Goal: Information Seeking & Learning: Find specific fact

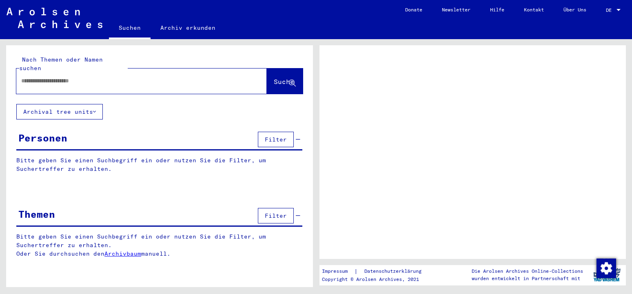
click at [146, 77] on input "text" at bounding box center [134, 81] width 226 height 9
type input "****"
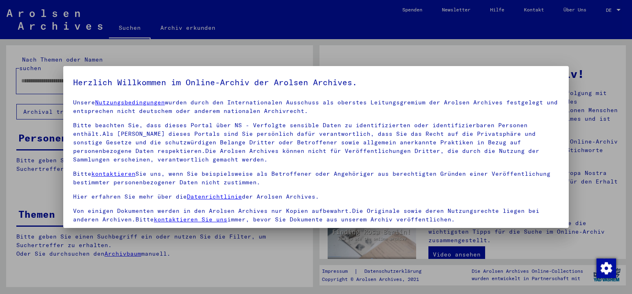
scroll to position [70, 0]
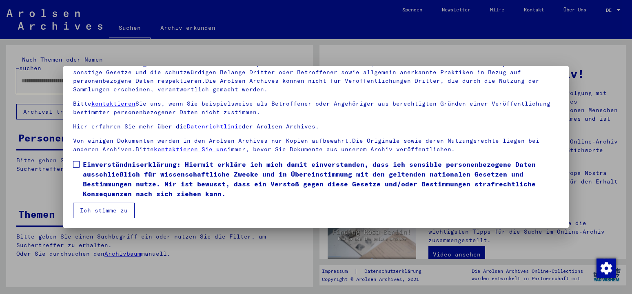
click at [76, 165] on span at bounding box center [76, 164] width 7 height 7
click at [95, 207] on button "Ich stimme zu" at bounding box center [104, 211] width 62 height 16
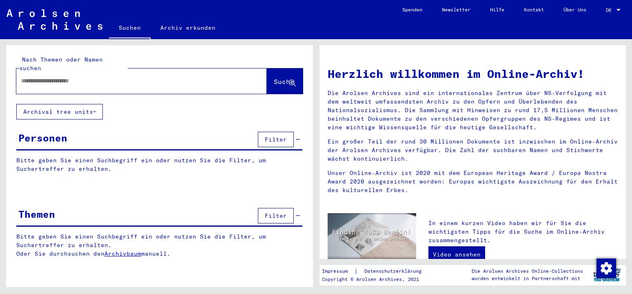
click at [74, 77] on input "text" at bounding box center [131, 81] width 221 height 9
type input "**********"
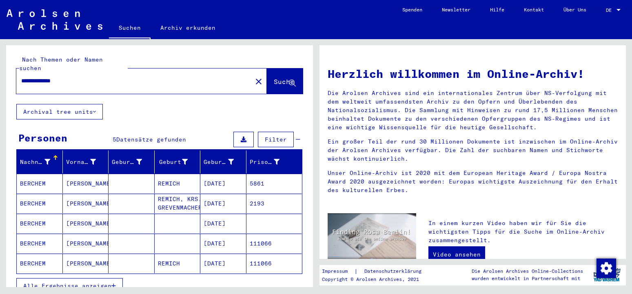
click at [35, 177] on mat-cell "BERCHEM" at bounding box center [40, 184] width 46 height 20
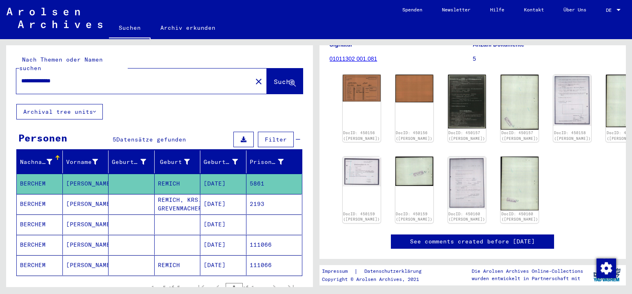
scroll to position [120, 0]
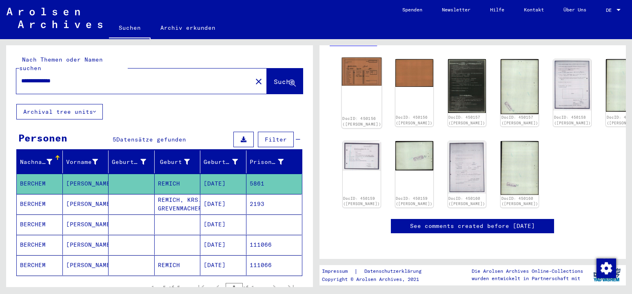
click at [359, 72] on img at bounding box center [362, 72] width 40 height 28
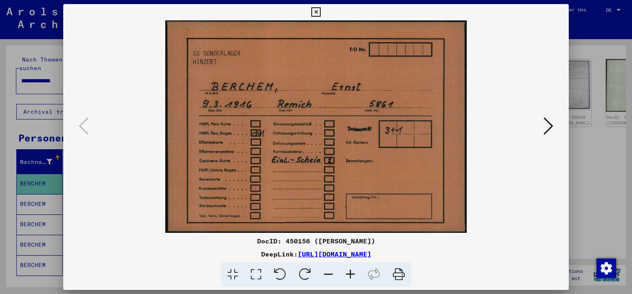
click at [549, 127] on icon at bounding box center [548, 126] width 10 height 20
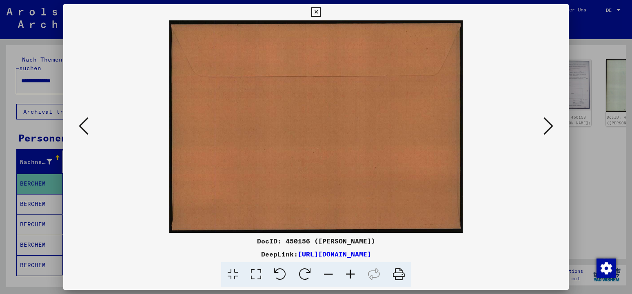
click at [549, 127] on icon at bounding box center [548, 126] width 10 height 20
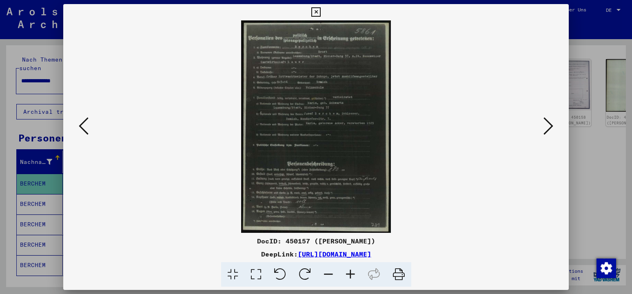
click at [348, 270] on icon at bounding box center [350, 274] width 22 height 25
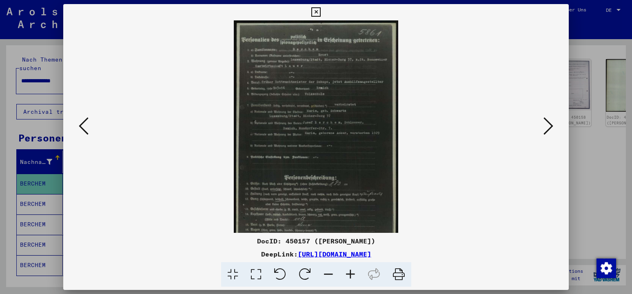
click at [348, 270] on icon at bounding box center [350, 274] width 22 height 25
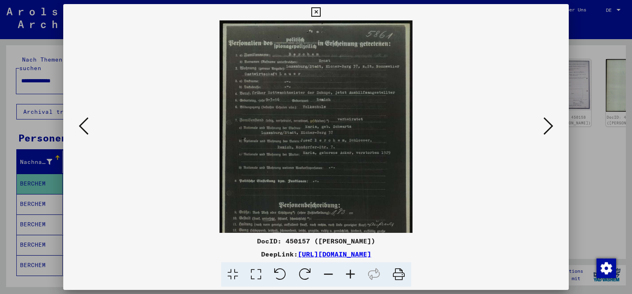
click at [348, 271] on icon at bounding box center [350, 274] width 22 height 25
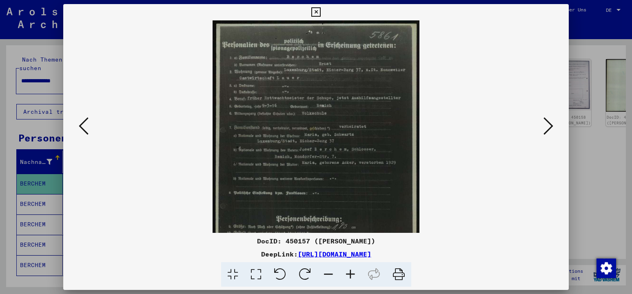
click at [348, 271] on icon at bounding box center [350, 274] width 22 height 25
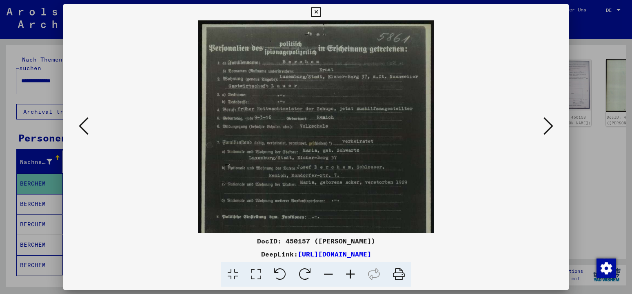
click at [348, 271] on icon at bounding box center [350, 274] width 22 height 25
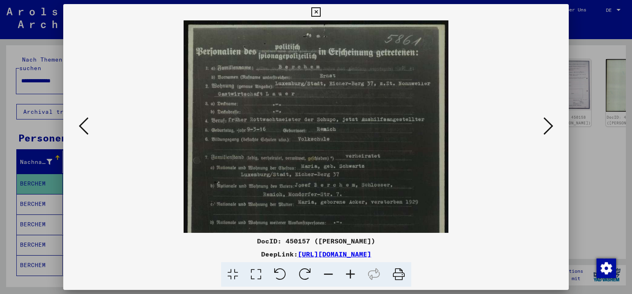
click at [348, 271] on icon at bounding box center [350, 274] width 22 height 25
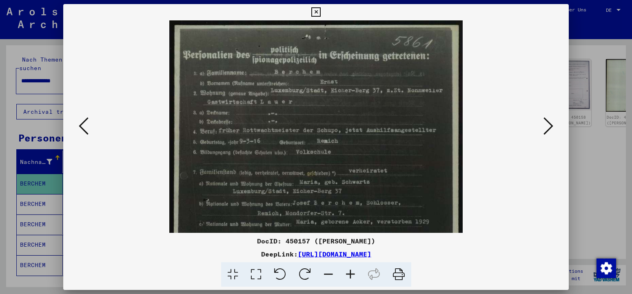
click at [348, 271] on icon at bounding box center [350, 274] width 22 height 25
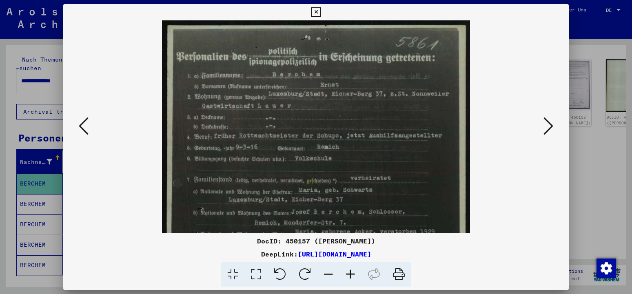
click at [348, 271] on icon at bounding box center [350, 274] width 22 height 25
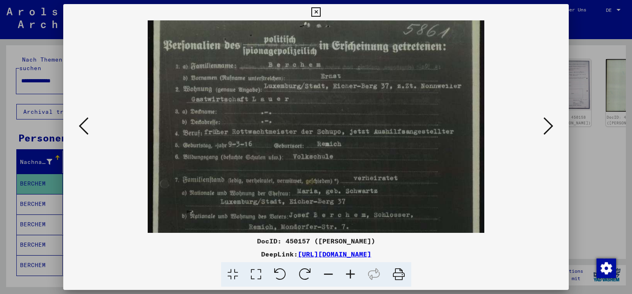
drag, startPoint x: 518, startPoint y: 171, endPoint x: 516, endPoint y: 159, distance: 12.8
click at [516, 159] on viewer-one-image at bounding box center [316, 112] width 450 height 213
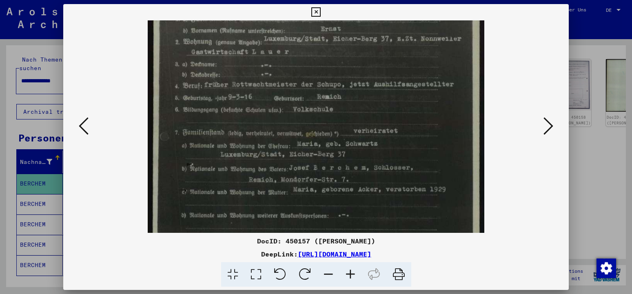
scroll to position [68, 0]
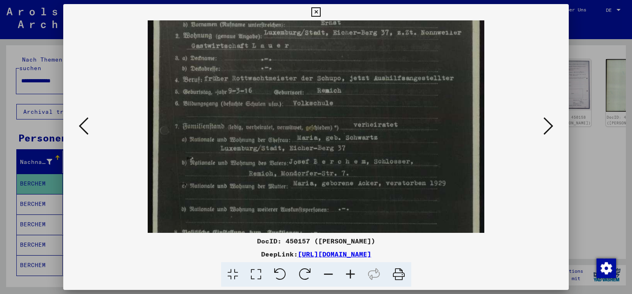
drag, startPoint x: 516, startPoint y: 169, endPoint x: 511, endPoint y: 118, distance: 50.8
click at [511, 118] on viewer-one-image at bounding box center [316, 58] width 450 height 213
click at [552, 129] on icon at bounding box center [548, 126] width 10 height 20
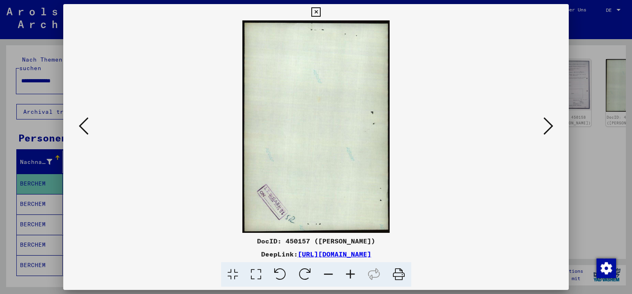
click at [552, 128] on icon at bounding box center [548, 126] width 10 height 20
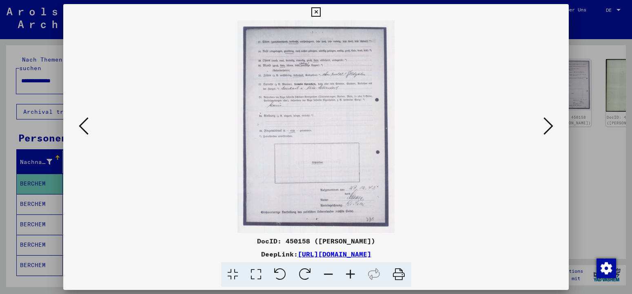
click at [552, 127] on icon at bounding box center [548, 126] width 10 height 20
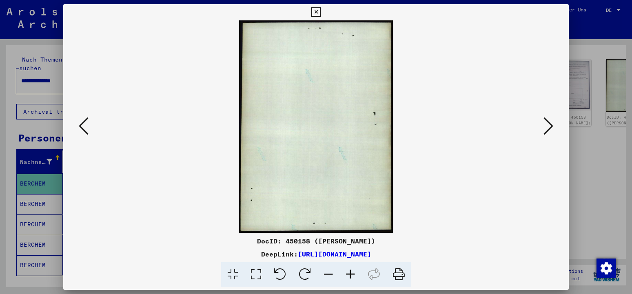
click at [552, 127] on icon at bounding box center [548, 126] width 10 height 20
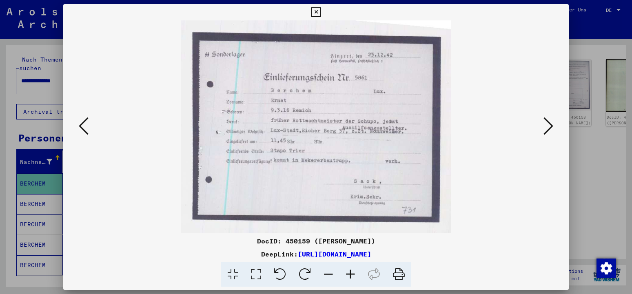
click at [350, 271] on icon at bounding box center [350, 274] width 22 height 25
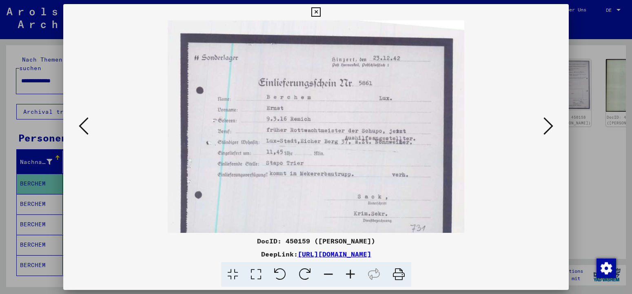
click at [350, 271] on icon at bounding box center [350, 274] width 22 height 25
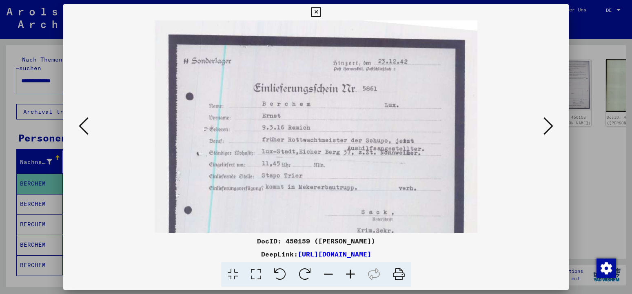
click at [350, 271] on icon at bounding box center [350, 274] width 22 height 25
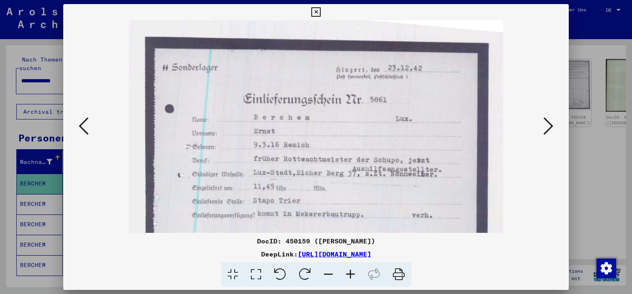
click at [350, 271] on icon at bounding box center [350, 274] width 22 height 25
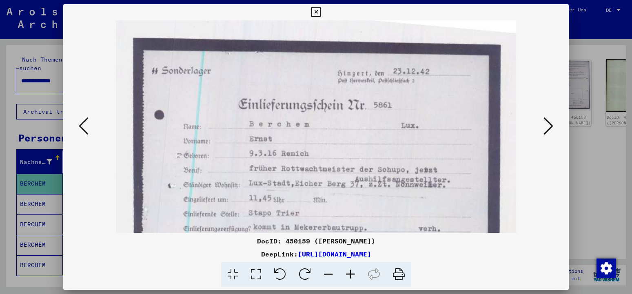
click at [546, 127] on icon at bounding box center [548, 126] width 10 height 20
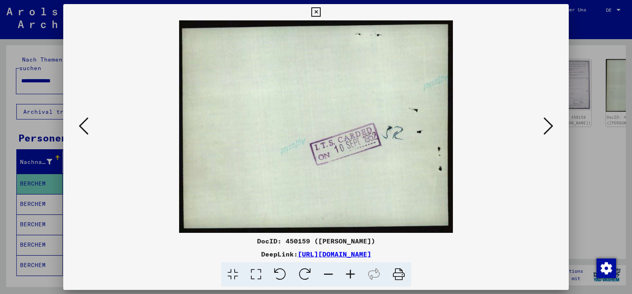
click at [546, 127] on icon at bounding box center [548, 126] width 10 height 20
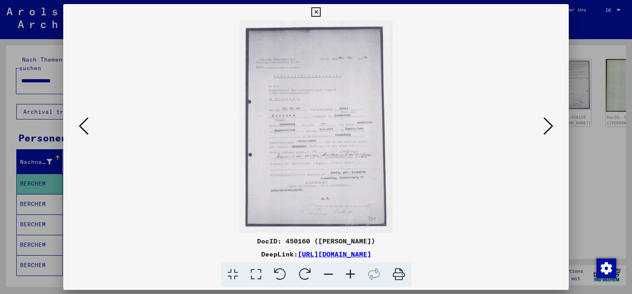
click at [348, 275] on icon at bounding box center [350, 274] width 22 height 25
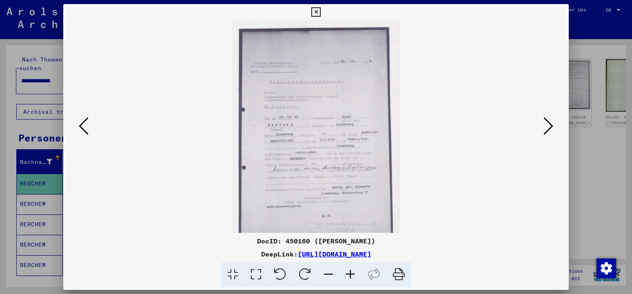
click at [348, 275] on icon at bounding box center [350, 274] width 22 height 25
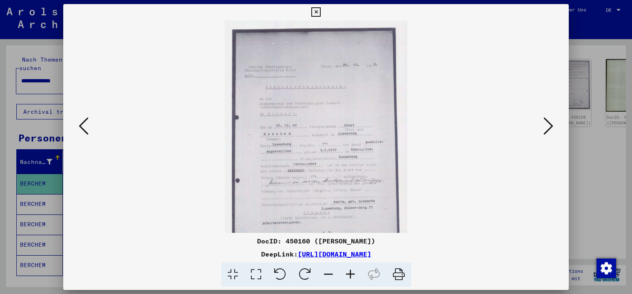
click at [348, 275] on icon at bounding box center [350, 274] width 22 height 25
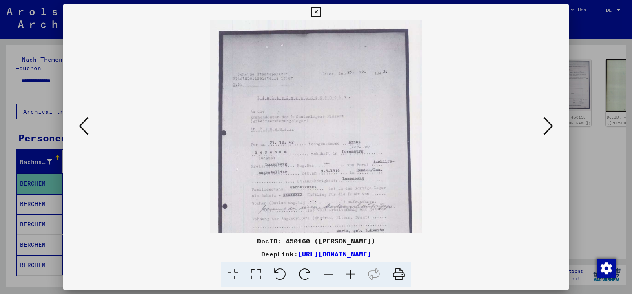
click at [348, 275] on icon at bounding box center [350, 274] width 22 height 25
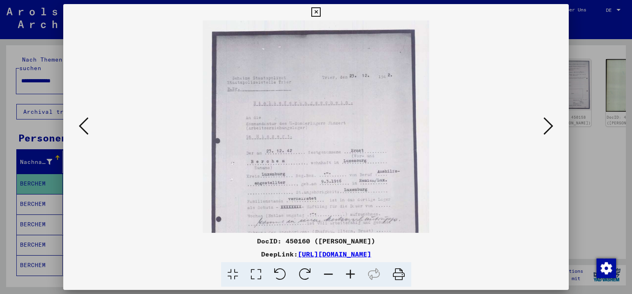
click at [348, 275] on icon at bounding box center [350, 274] width 22 height 25
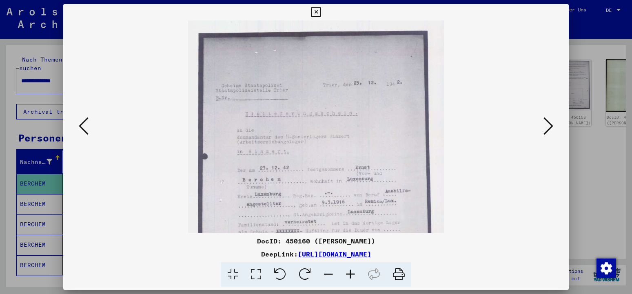
click at [348, 275] on icon at bounding box center [350, 274] width 22 height 25
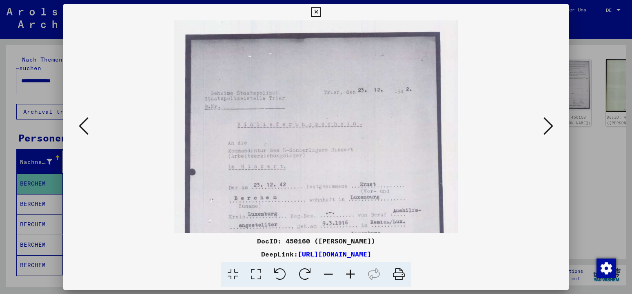
click at [348, 275] on icon at bounding box center [350, 274] width 22 height 25
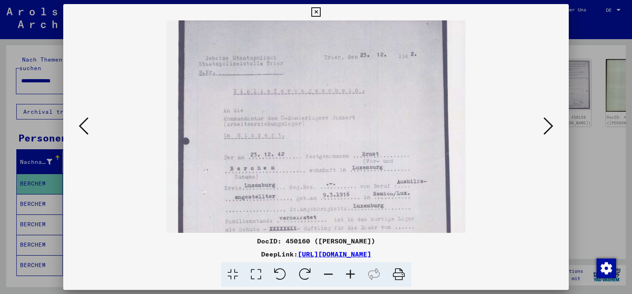
drag, startPoint x: 351, startPoint y: 171, endPoint x: 346, endPoint y: 132, distance: 39.4
click at [346, 132] on img at bounding box center [315, 190] width 299 height 417
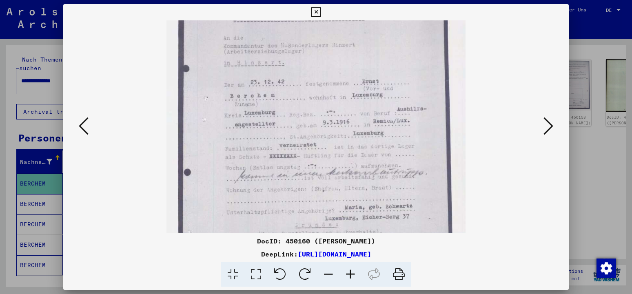
scroll to position [116, 0]
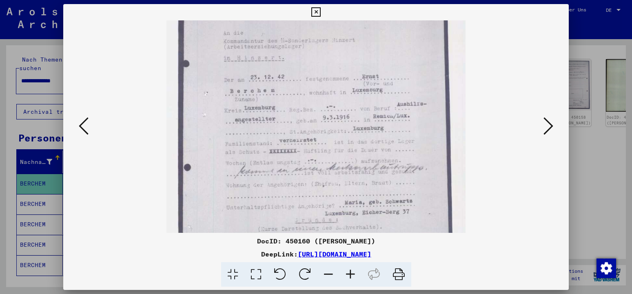
drag, startPoint x: 341, startPoint y: 110, endPoint x: 346, endPoint y: 73, distance: 37.0
click at [346, 73] on img at bounding box center [315, 112] width 299 height 417
click at [348, 275] on icon at bounding box center [350, 274] width 22 height 25
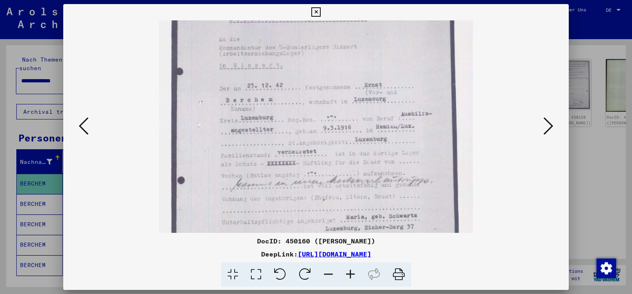
click at [348, 275] on icon at bounding box center [350, 274] width 22 height 25
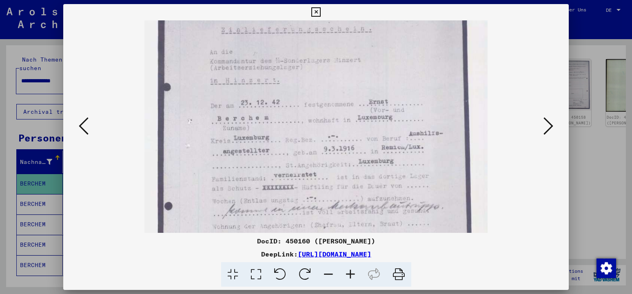
click at [348, 275] on icon at bounding box center [350, 274] width 22 height 25
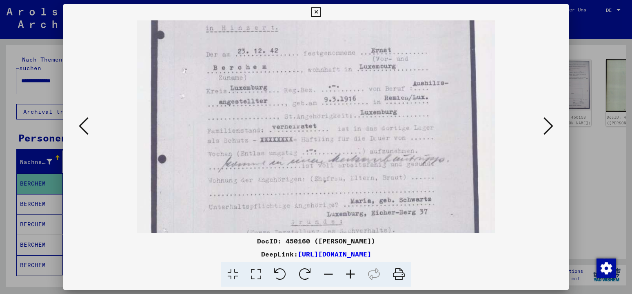
scroll to position [200, 0]
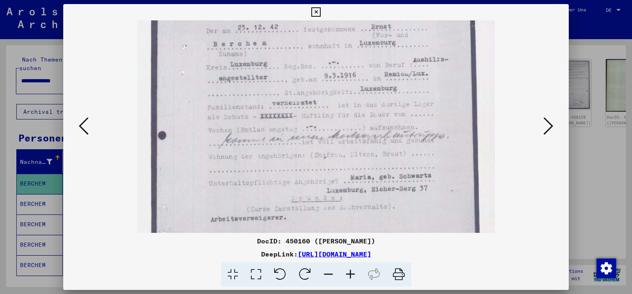
drag, startPoint x: 370, startPoint y: 190, endPoint x: 365, endPoint y: 106, distance: 83.8
click at [365, 106] on img at bounding box center [316, 69] width 358 height 498
click at [350, 278] on icon at bounding box center [350, 274] width 22 height 25
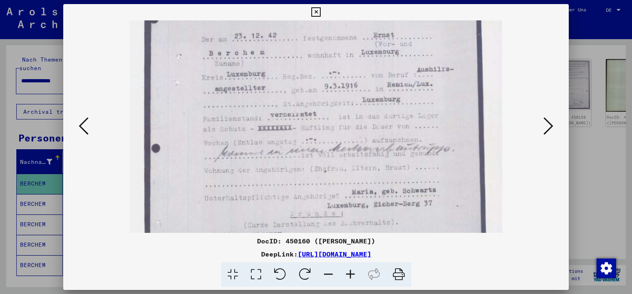
click at [350, 278] on icon at bounding box center [350, 274] width 22 height 25
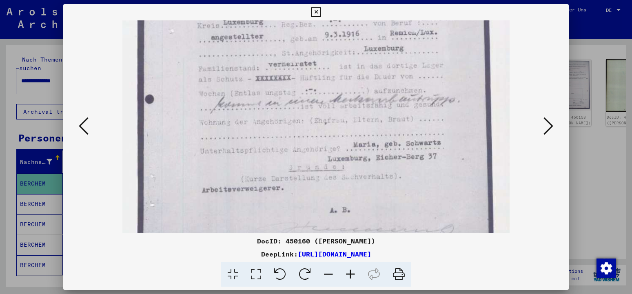
scroll to position [263, 0]
drag, startPoint x: 396, startPoint y: 166, endPoint x: 390, endPoint y: 103, distance: 63.1
click at [390, 103] on img at bounding box center [315, 27] width 387 height 539
click at [553, 129] on icon at bounding box center [548, 126] width 10 height 20
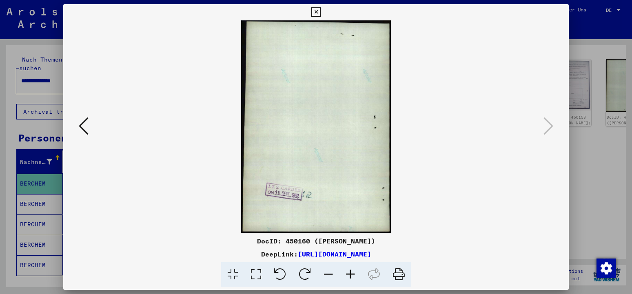
click at [321, 12] on icon at bounding box center [315, 12] width 9 height 10
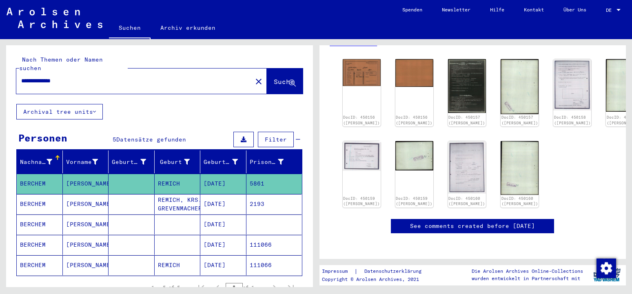
click at [53, 241] on mat-cell "BERCHEM" at bounding box center [40, 245] width 46 height 20
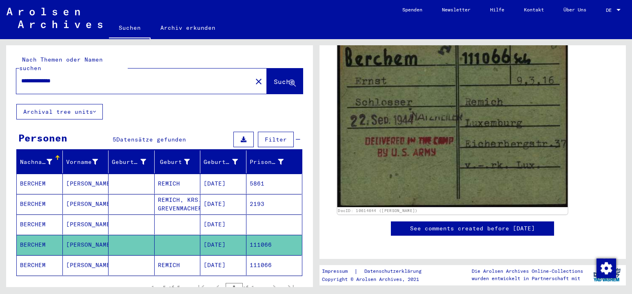
click at [484, 137] on img at bounding box center [452, 118] width 230 height 178
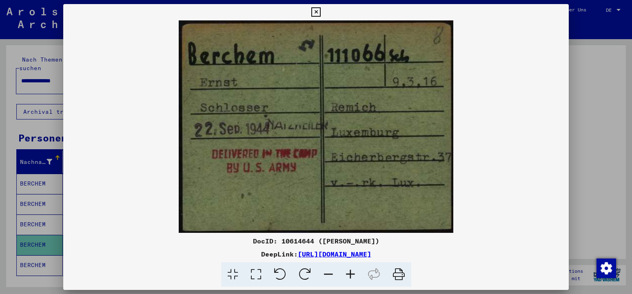
click at [321, 11] on icon at bounding box center [315, 12] width 9 height 10
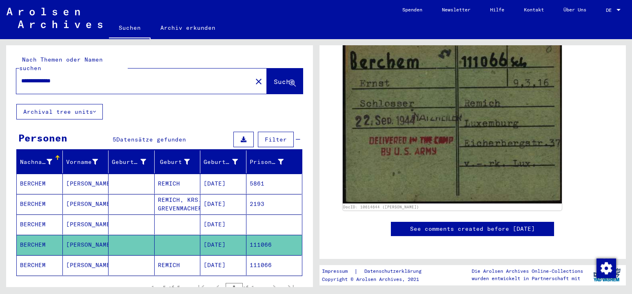
click at [35, 258] on icon at bounding box center [34, 261] width 20 height 33
click at [30, 256] on icon at bounding box center [34, 261] width 20 height 33
click at [34, 257] on icon at bounding box center [34, 261] width 20 height 33
click at [83, 255] on mat-cell "[PERSON_NAME]" at bounding box center [86, 265] width 46 height 20
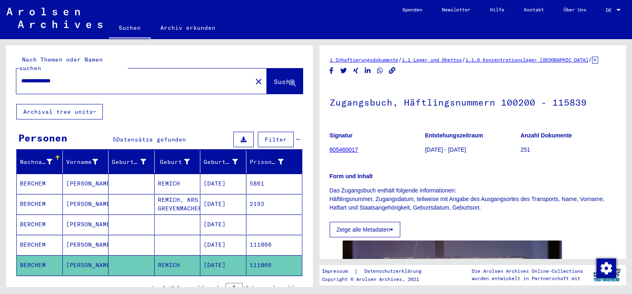
scroll to position [132, 0]
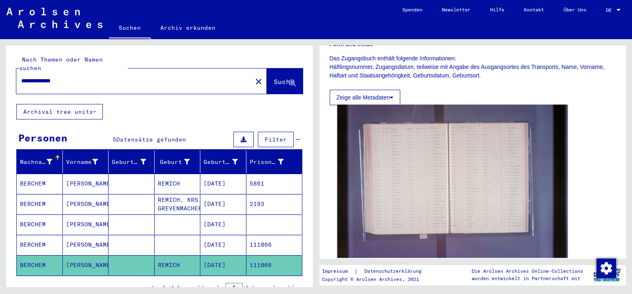
click at [466, 204] on img at bounding box center [452, 181] width 230 height 153
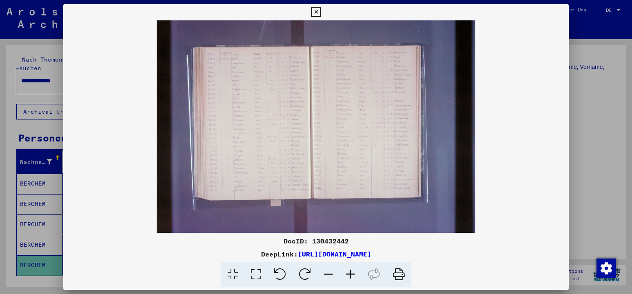
click at [348, 271] on icon at bounding box center [350, 274] width 22 height 25
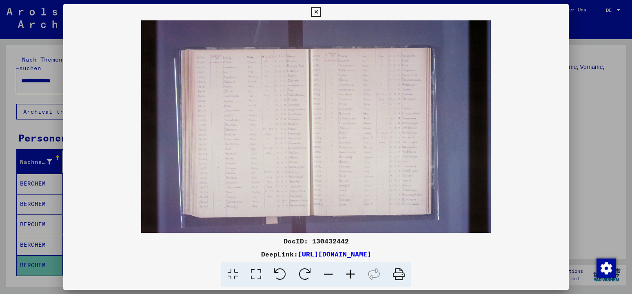
click at [348, 271] on icon at bounding box center [350, 274] width 22 height 25
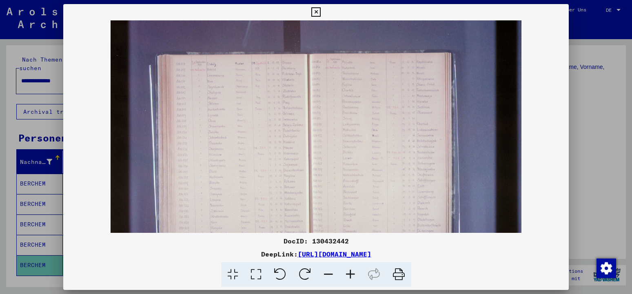
click at [348, 271] on icon at bounding box center [350, 274] width 22 height 25
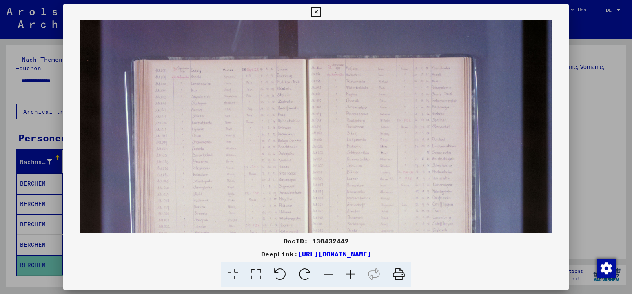
click at [348, 271] on icon at bounding box center [350, 274] width 22 height 25
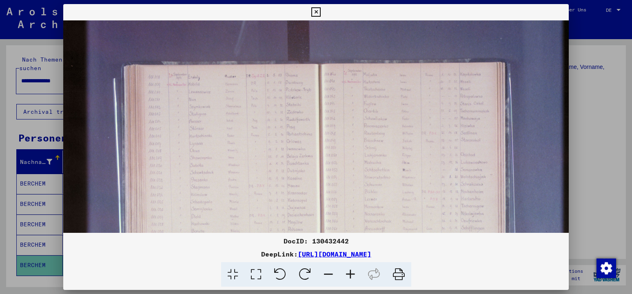
click at [348, 271] on icon at bounding box center [350, 274] width 22 height 25
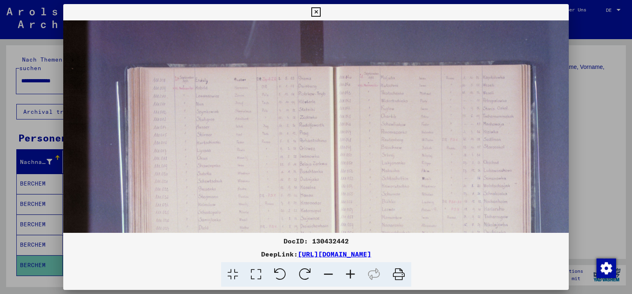
click at [348, 271] on icon at bounding box center [350, 274] width 22 height 25
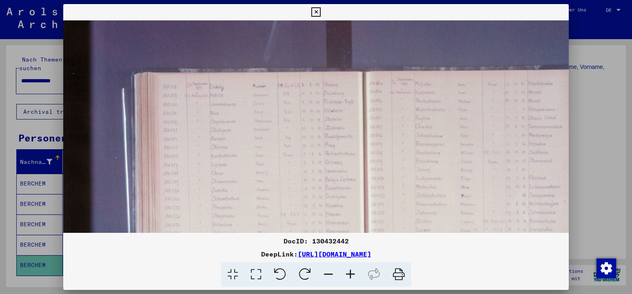
click at [348, 271] on icon at bounding box center [350, 274] width 22 height 25
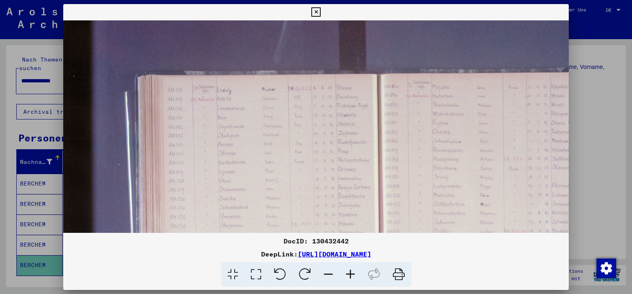
click at [348, 271] on icon at bounding box center [350, 274] width 22 height 25
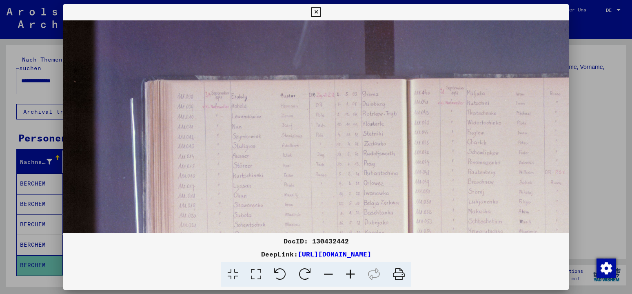
click at [348, 271] on icon at bounding box center [350, 274] width 22 height 25
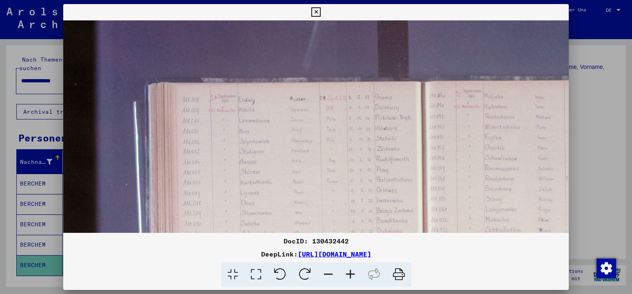
click at [348, 271] on icon at bounding box center [350, 274] width 22 height 25
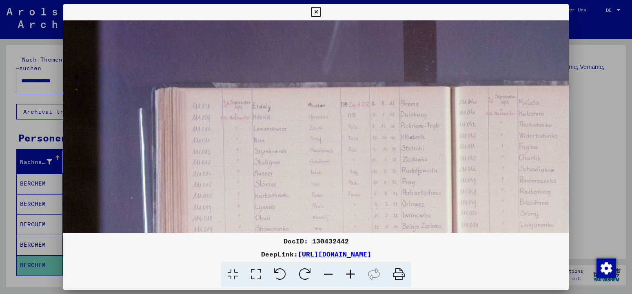
drag, startPoint x: 348, startPoint y: 271, endPoint x: 355, endPoint y: 206, distance: 64.8
click at [348, 270] on icon at bounding box center [350, 274] width 22 height 25
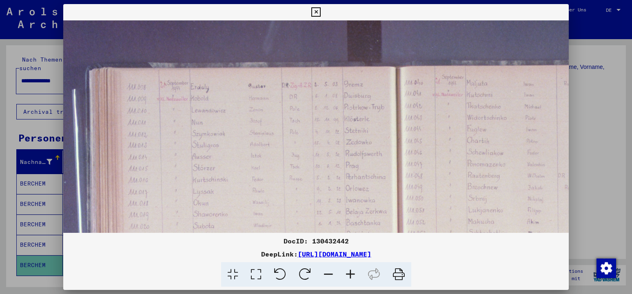
drag, startPoint x: 407, startPoint y: 158, endPoint x: 337, endPoint y: 136, distance: 73.3
click at [337, 136] on img at bounding box center [413, 277] width 839 height 559
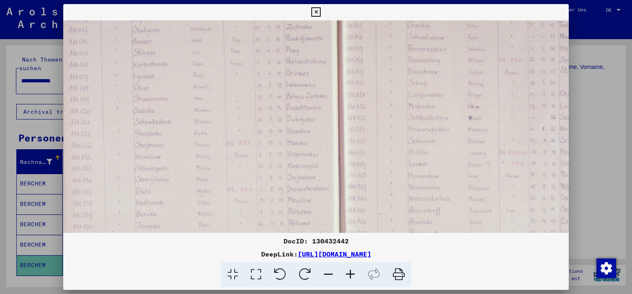
drag, startPoint x: 397, startPoint y: 141, endPoint x: 340, endPoint y: 55, distance: 103.2
click at [338, 25] on img at bounding box center [353, 161] width 839 height 559
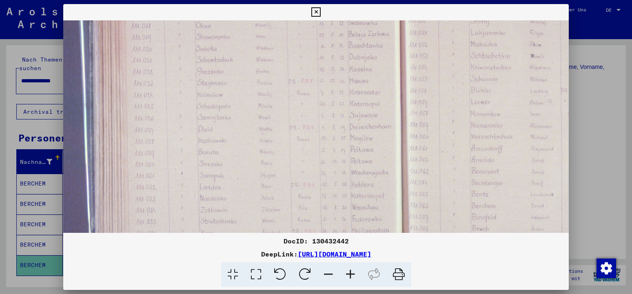
drag, startPoint x: 284, startPoint y: 160, endPoint x: 346, endPoint y: 98, distance: 87.4
click at [346, 98] on img at bounding box center [415, 99] width 839 height 559
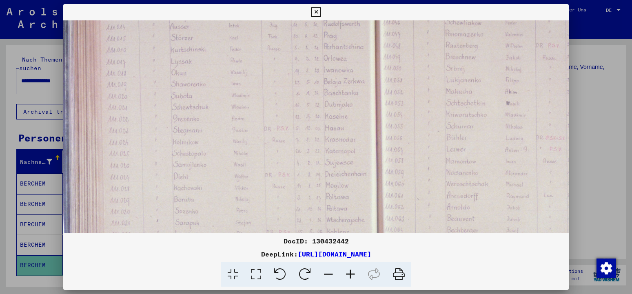
drag, startPoint x: 302, startPoint y: 168, endPoint x: 275, endPoint y: 235, distance: 71.8
click at [275, 235] on div "DocID: 130432442 DeepLink: [URL][DOMAIN_NAME]" at bounding box center [316, 145] width 506 height 283
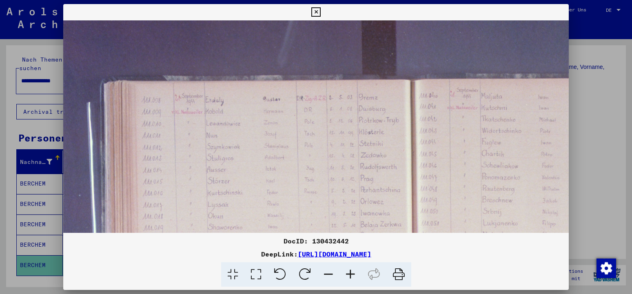
drag, startPoint x: 286, startPoint y: 89, endPoint x: 324, endPoint y: 227, distance: 144.0
click at [324, 227] on img at bounding box center [428, 290] width 839 height 559
click at [352, 272] on icon at bounding box center [350, 274] width 22 height 25
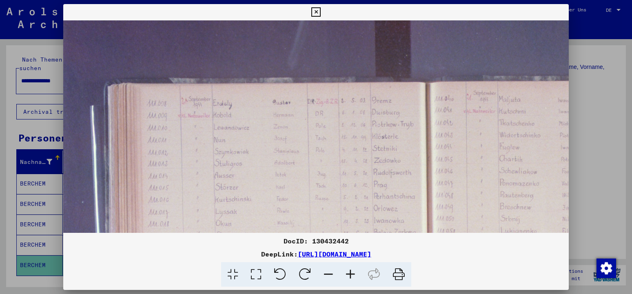
click at [352, 272] on icon at bounding box center [350, 274] width 22 height 25
click at [352, 273] on icon at bounding box center [350, 274] width 22 height 25
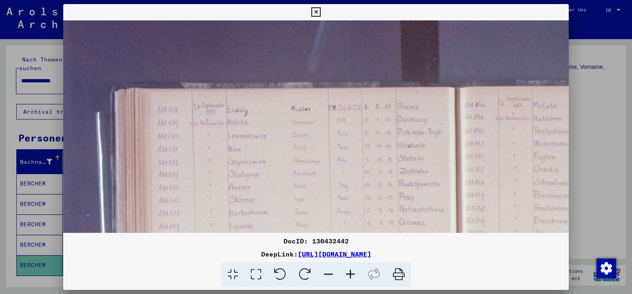
click at [353, 273] on icon at bounding box center [350, 274] width 22 height 25
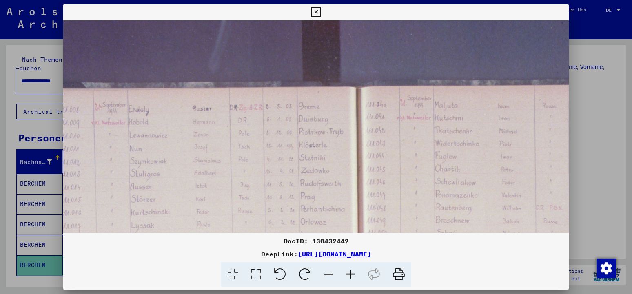
drag, startPoint x: 295, startPoint y: 129, endPoint x: 186, endPoint y: 128, distance: 108.9
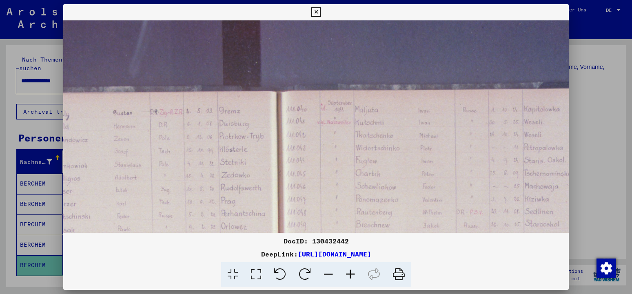
scroll to position [4, 240]
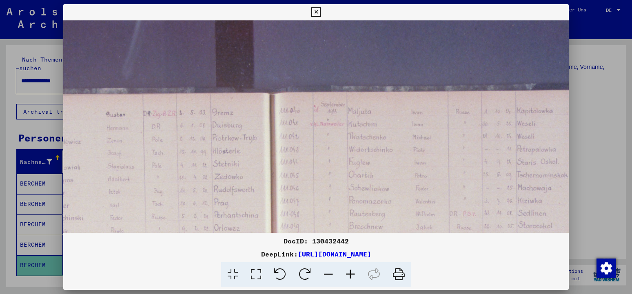
drag, startPoint x: 395, startPoint y: 128, endPoint x: 322, endPoint y: 134, distance: 72.9
click at [350, 268] on icon at bounding box center [350, 274] width 22 height 25
click at [350, 269] on icon at bounding box center [350, 274] width 22 height 25
click at [351, 273] on icon at bounding box center [350, 274] width 22 height 25
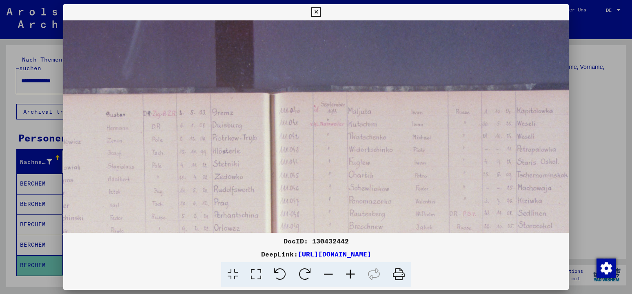
click at [351, 273] on icon at bounding box center [350, 274] width 22 height 25
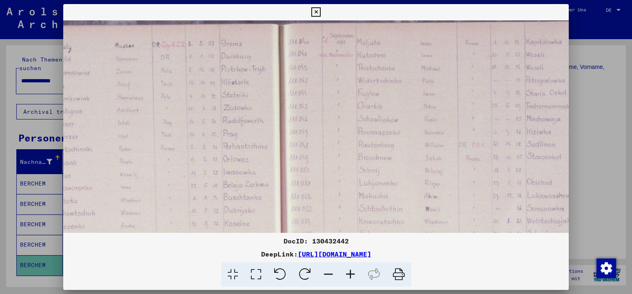
drag, startPoint x: 377, startPoint y: 176, endPoint x: 385, endPoint y: 107, distance: 69.9
click at [386, 107] on img at bounding box center [298, 258] width 931 height 621
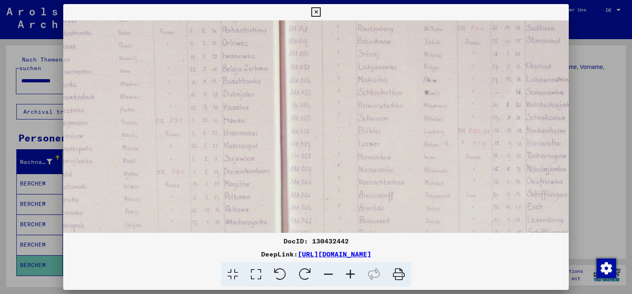
drag, startPoint x: 368, startPoint y: 190, endPoint x: 367, endPoint y: 74, distance: 115.5
click at [367, 74] on img at bounding box center [297, 141] width 931 height 621
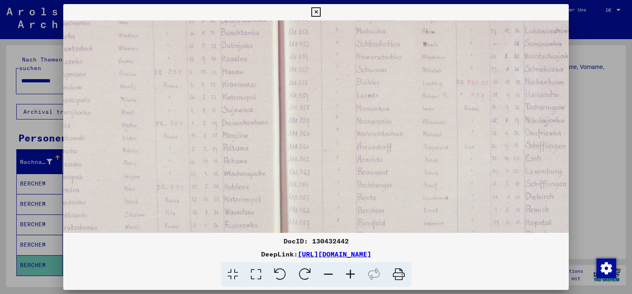
scroll to position [268, 232]
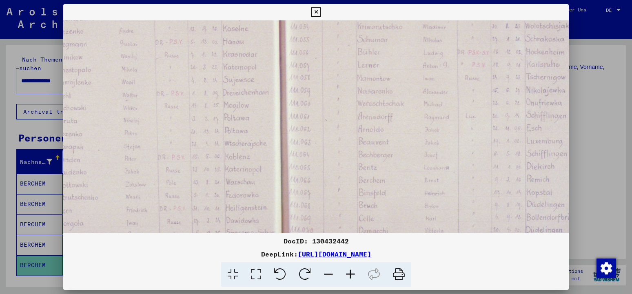
drag, startPoint x: 379, startPoint y: 166, endPoint x: 378, endPoint y: 89, distance: 77.1
click at [379, 87] on img at bounding box center [296, 63] width 931 height 621
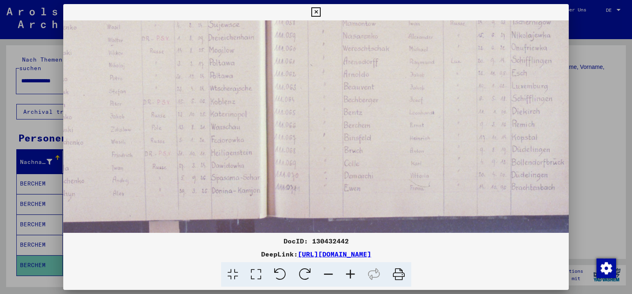
scroll to position [324, 247]
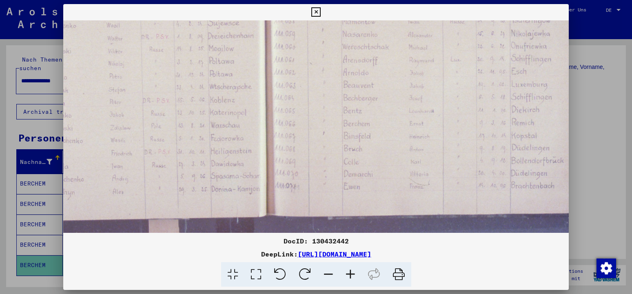
drag, startPoint x: 426, startPoint y: 189, endPoint x: 410, endPoint y: 133, distance: 58.7
click at [410, 133] on img at bounding box center [281, 6] width 931 height 621
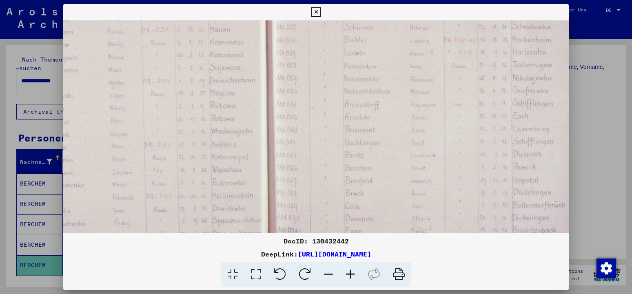
drag, startPoint x: 408, startPoint y: 115, endPoint x: 401, endPoint y: 211, distance: 96.1
click at [402, 218] on img at bounding box center [283, 51] width 931 height 621
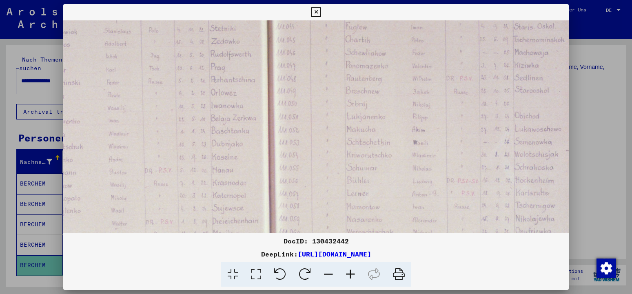
drag, startPoint x: 375, startPoint y: 82, endPoint x: 386, endPoint y: 163, distance: 81.1
click at [386, 163] on img at bounding box center [285, 191] width 931 height 621
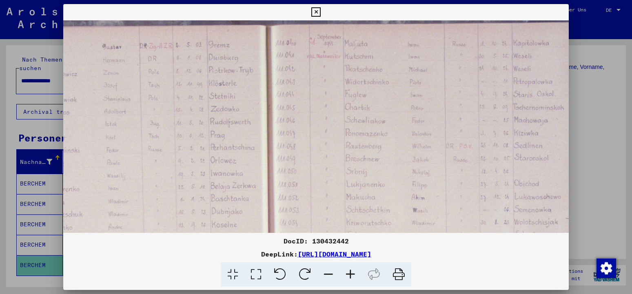
scroll to position [43, 246]
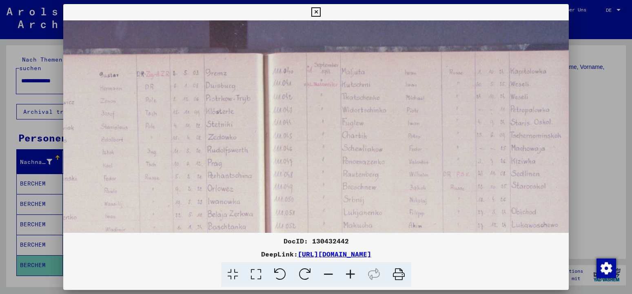
drag, startPoint x: 402, startPoint y: 59, endPoint x: 397, endPoint y: 140, distance: 81.4
click at [399, 155] on img at bounding box center [282, 287] width 931 height 621
click at [321, 13] on icon at bounding box center [315, 12] width 9 height 10
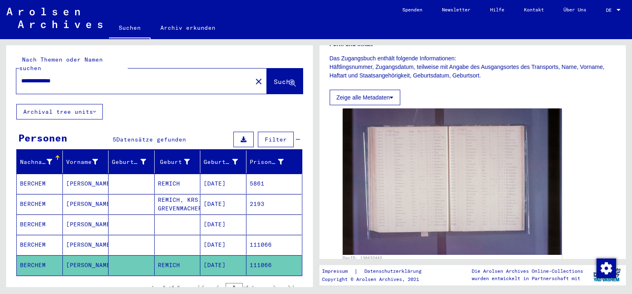
click at [45, 216] on mat-cell "BERCHEM" at bounding box center [40, 225] width 46 height 20
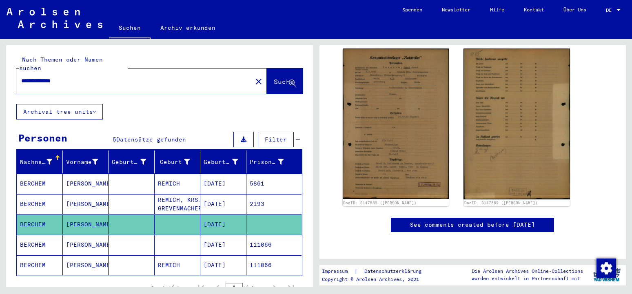
scroll to position [132, 0]
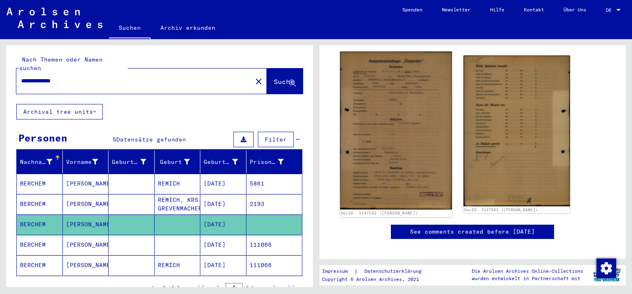
click at [411, 136] on img at bounding box center [396, 131] width 112 height 158
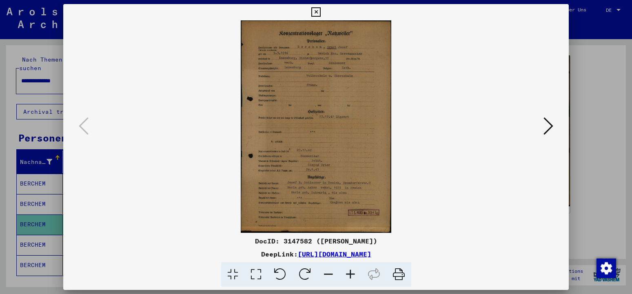
click at [353, 282] on icon at bounding box center [350, 274] width 22 height 25
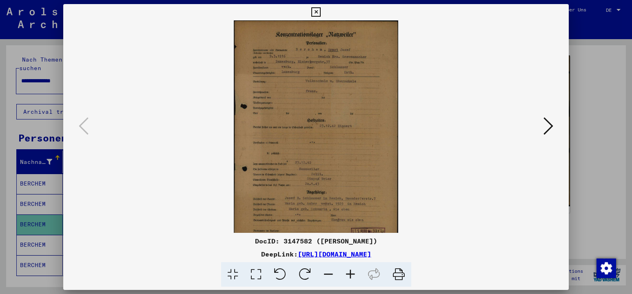
click at [353, 280] on icon at bounding box center [350, 274] width 22 height 25
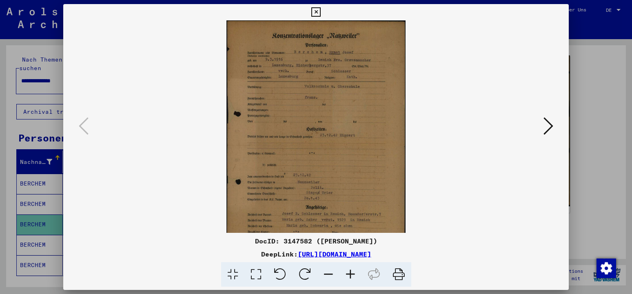
click at [353, 280] on icon at bounding box center [350, 274] width 22 height 25
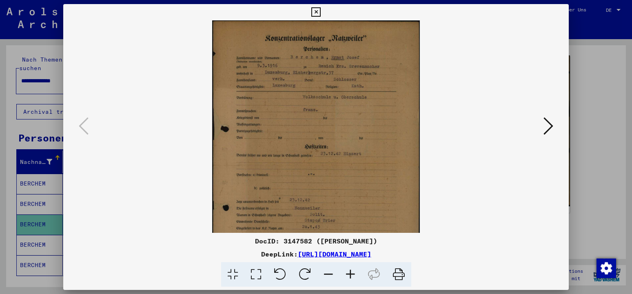
click at [353, 280] on icon at bounding box center [350, 274] width 22 height 25
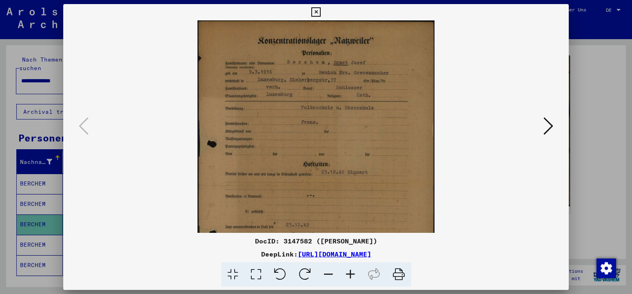
click at [353, 280] on icon at bounding box center [350, 274] width 22 height 25
click at [352, 280] on icon at bounding box center [350, 274] width 22 height 25
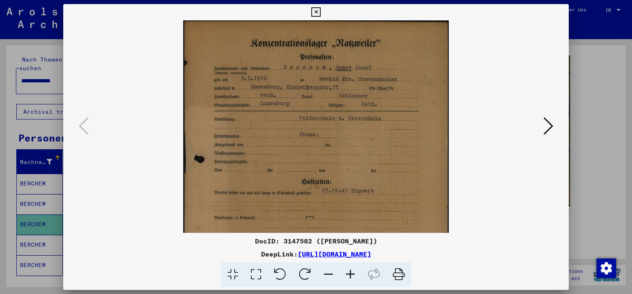
click at [352, 280] on icon at bounding box center [350, 274] width 22 height 25
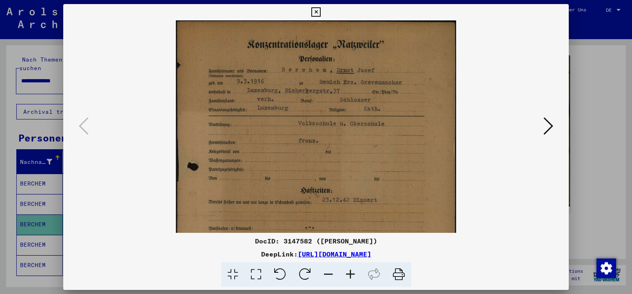
click at [352, 280] on icon at bounding box center [350, 274] width 22 height 25
click at [352, 279] on icon at bounding box center [350, 274] width 22 height 25
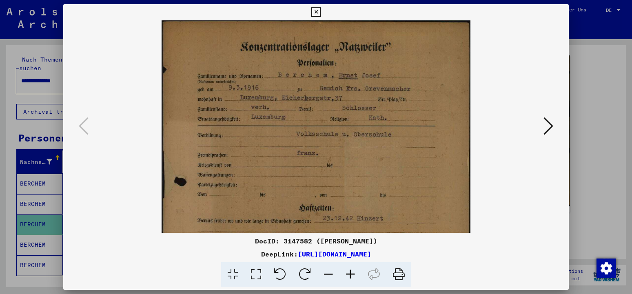
click at [352, 279] on icon at bounding box center [350, 274] width 22 height 25
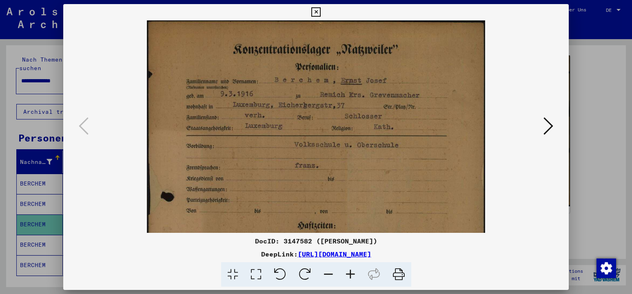
click at [352, 279] on icon at bounding box center [350, 274] width 22 height 25
click at [351, 279] on icon at bounding box center [350, 274] width 22 height 25
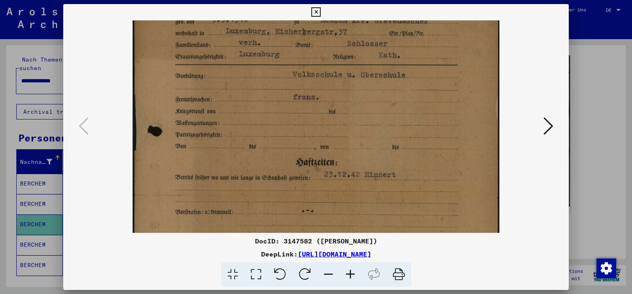
drag, startPoint x: 432, startPoint y: 164, endPoint x: 411, endPoint y: 83, distance: 84.3
click at [411, 83] on img at bounding box center [316, 199] width 367 height 519
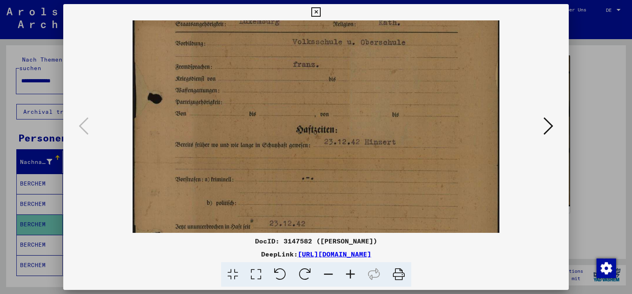
drag, startPoint x: 412, startPoint y: 150, endPoint x: 408, endPoint y: 119, distance: 30.8
click at [409, 116] on img at bounding box center [316, 166] width 367 height 519
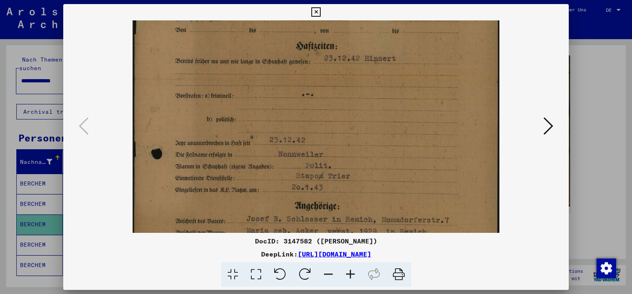
drag, startPoint x: 330, startPoint y: 168, endPoint x: 329, endPoint y: 86, distance: 82.0
click at [329, 86] on img at bounding box center [316, 82] width 367 height 519
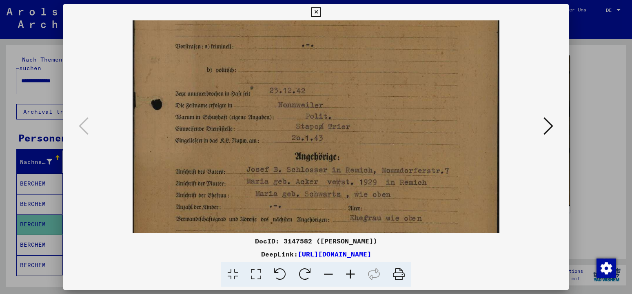
drag, startPoint x: 340, startPoint y: 100, endPoint x: 340, endPoint y: 80, distance: 19.6
click at [340, 80] on img at bounding box center [316, 33] width 367 height 519
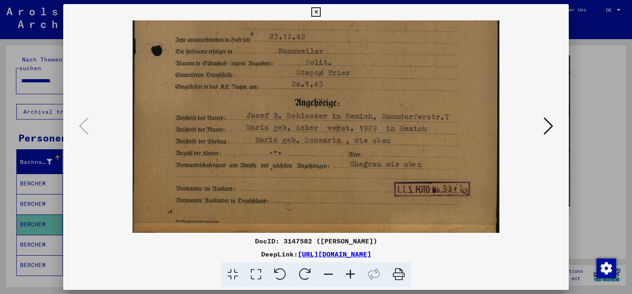
drag, startPoint x: 344, startPoint y: 118, endPoint x: 336, endPoint y: 56, distance: 61.6
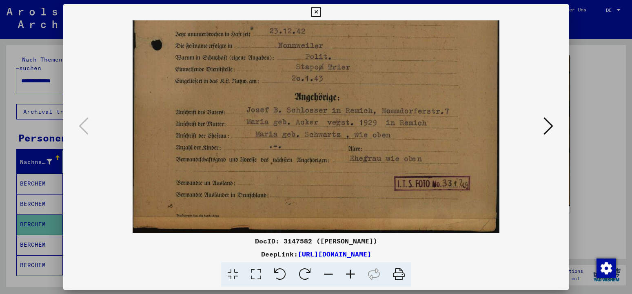
drag, startPoint x: 382, startPoint y: 122, endPoint x: 378, endPoint y: 62, distance: 59.7
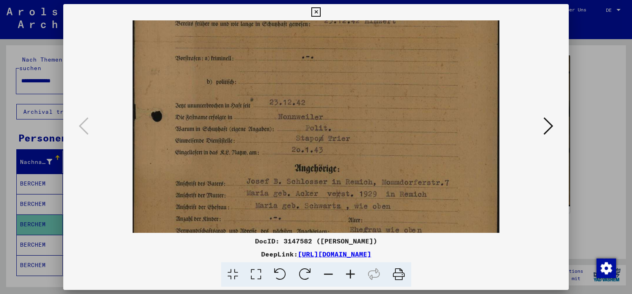
drag, startPoint x: 369, startPoint y: 91, endPoint x: 360, endPoint y: 153, distance: 62.6
click at [363, 161] on img at bounding box center [316, 45] width 367 height 519
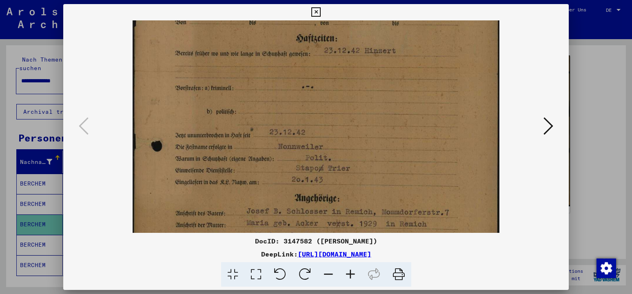
drag, startPoint x: 359, startPoint y: 125, endPoint x: 362, endPoint y: 153, distance: 28.3
click at [362, 153] on img at bounding box center [316, 75] width 367 height 519
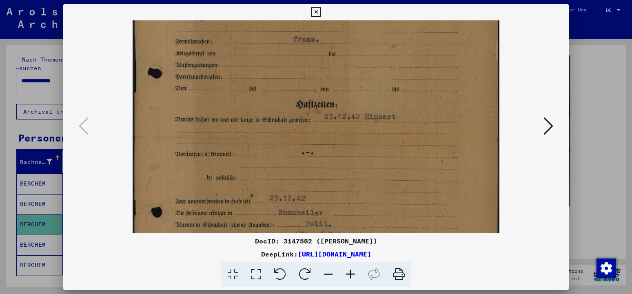
drag, startPoint x: 364, startPoint y: 157, endPoint x: 364, endPoint y: 191, distance: 33.9
click at [364, 191] on img at bounding box center [316, 141] width 367 height 519
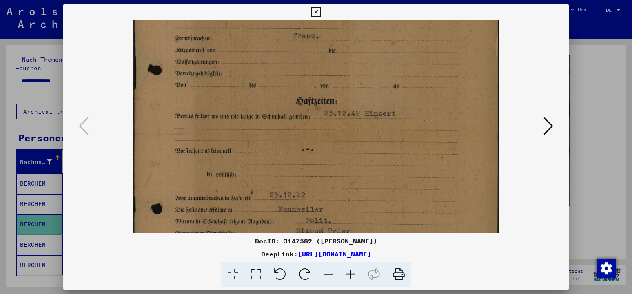
scroll to position [142, 0]
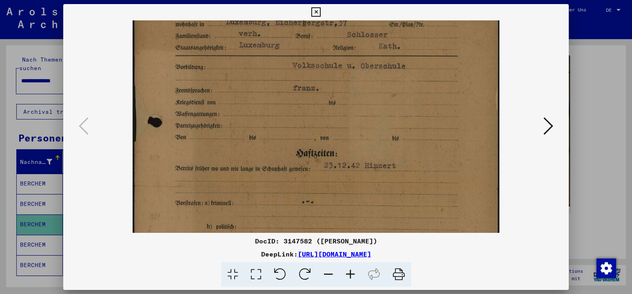
drag, startPoint x: 362, startPoint y: 150, endPoint x: 363, endPoint y: 193, distance: 43.3
click at [364, 198] on img at bounding box center [316, 190] width 367 height 519
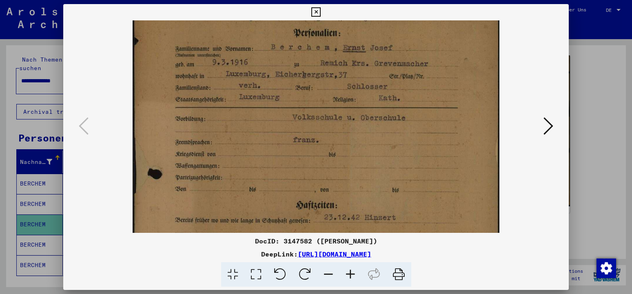
drag, startPoint x: 361, startPoint y: 119, endPoint x: 367, endPoint y: 171, distance: 52.2
click at [367, 171] on img at bounding box center [316, 241] width 367 height 519
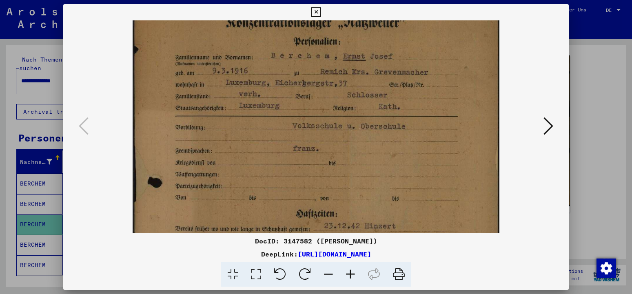
drag, startPoint x: 367, startPoint y: 157, endPoint x: 368, endPoint y: 165, distance: 8.6
click at [368, 165] on img at bounding box center [316, 250] width 367 height 519
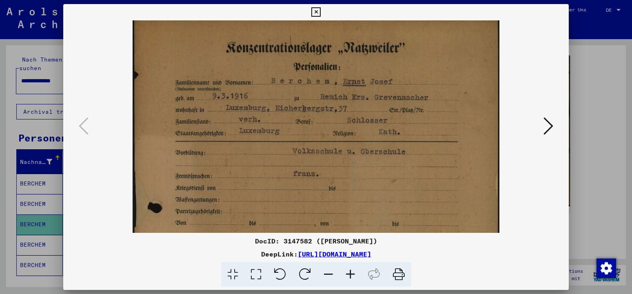
scroll to position [2, 0]
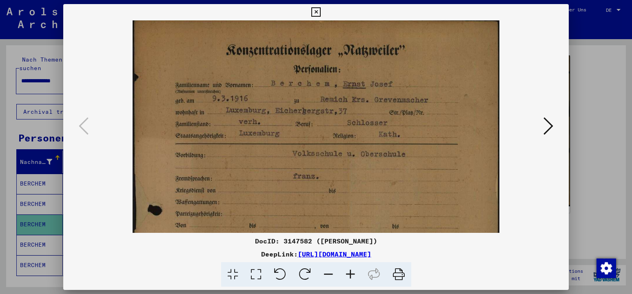
drag, startPoint x: 368, startPoint y: 155, endPoint x: 368, endPoint y: 183, distance: 27.7
click at [368, 183] on img at bounding box center [316, 278] width 367 height 519
click at [548, 126] on icon at bounding box center [548, 126] width 10 height 20
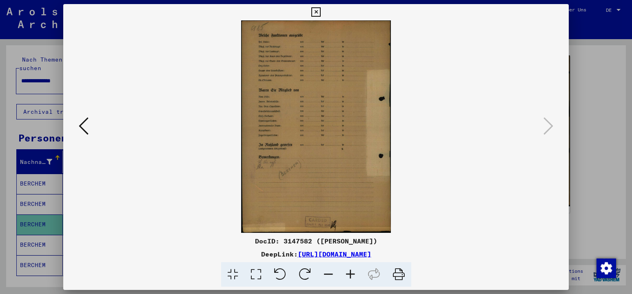
click at [348, 270] on icon at bounding box center [350, 274] width 22 height 25
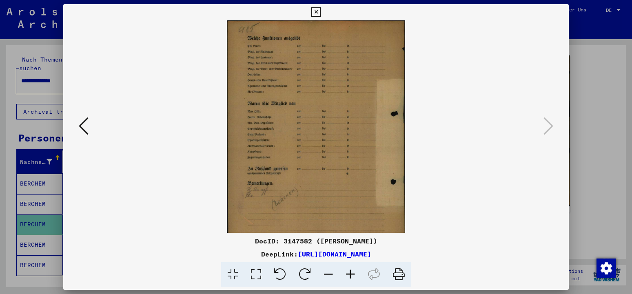
click at [348, 270] on icon at bounding box center [350, 274] width 22 height 25
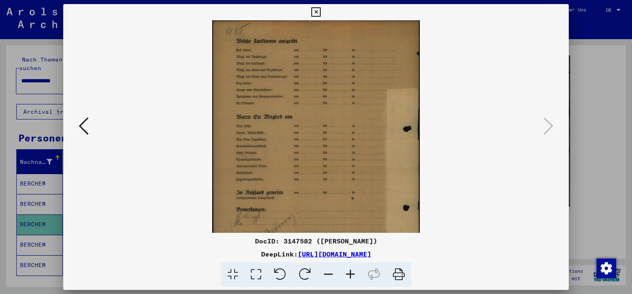
click at [348, 270] on icon at bounding box center [350, 274] width 22 height 25
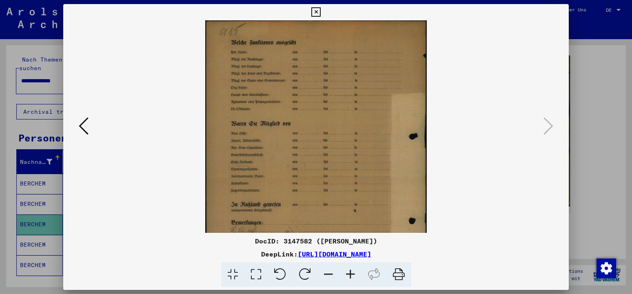
click at [348, 270] on icon at bounding box center [350, 274] width 22 height 25
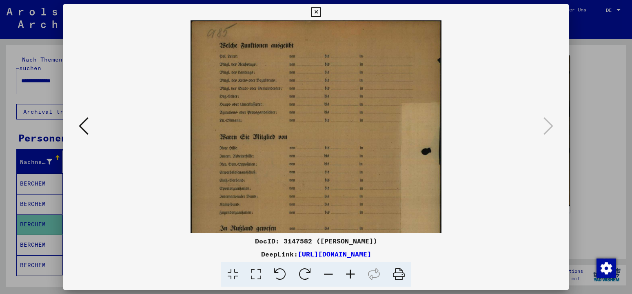
click at [348, 270] on icon at bounding box center [350, 274] width 22 height 25
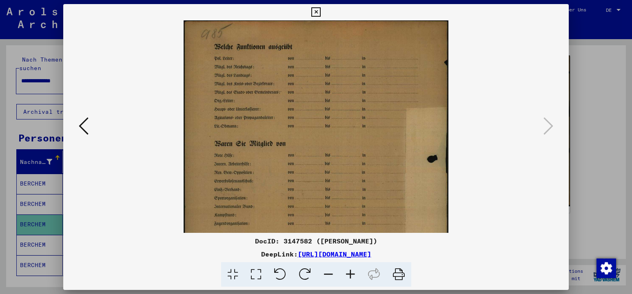
click at [348, 270] on icon at bounding box center [350, 274] width 22 height 25
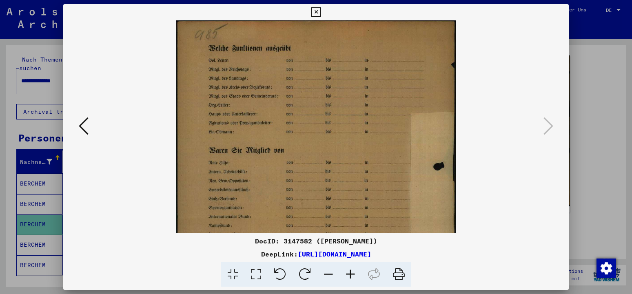
click at [321, 12] on icon at bounding box center [315, 12] width 9 height 10
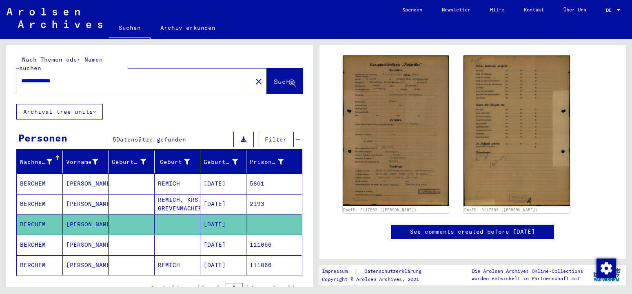
click at [254, 77] on mat-icon "close" at bounding box center [259, 82] width 10 height 10
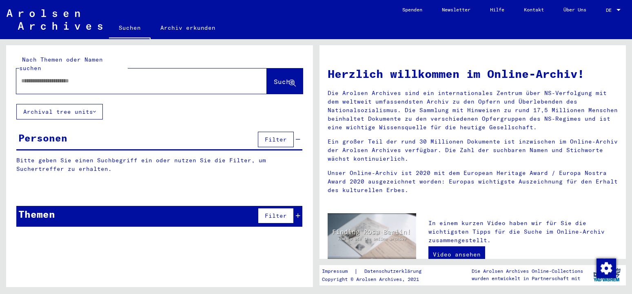
click at [137, 77] on input "text" at bounding box center [131, 81] width 221 height 9
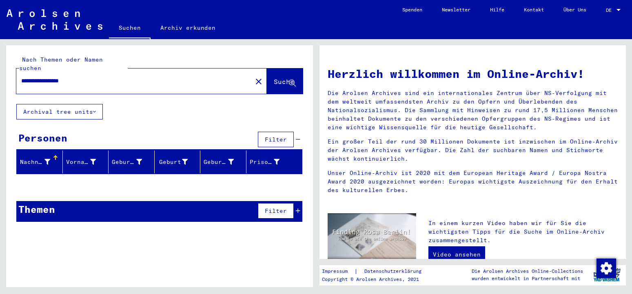
drag, startPoint x: 115, startPoint y: 77, endPoint x: 30, endPoint y: 72, distance: 85.4
click at [30, 72] on div "**********" at bounding box center [129, 81] width 226 height 18
click at [91, 77] on input "**********" at bounding box center [131, 81] width 221 height 9
type input "*"
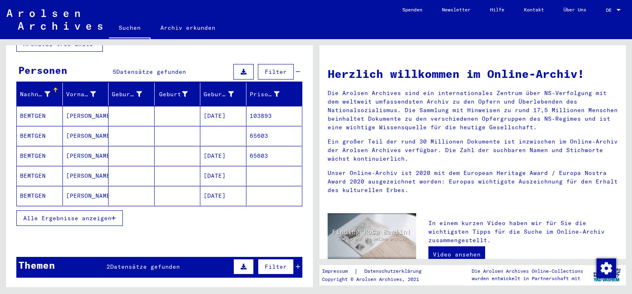
scroll to position [88, 0]
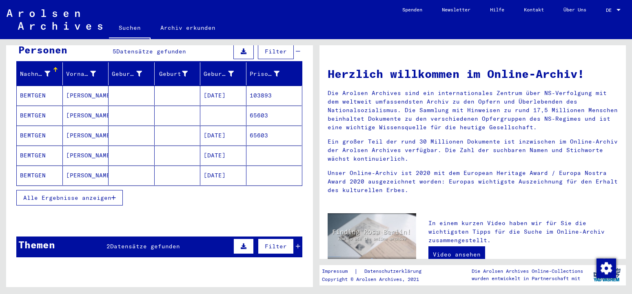
click at [110, 194] on span "Alle Ergebnisse anzeigen" at bounding box center [67, 197] width 88 height 7
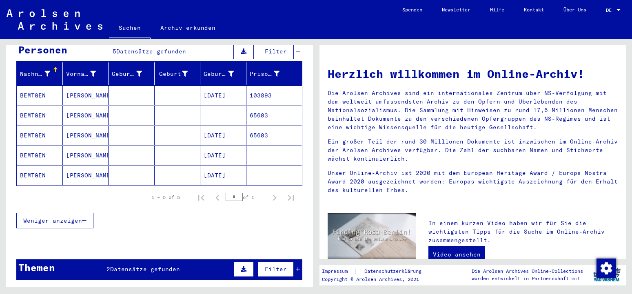
click at [35, 108] on mat-cell "BEMTGEN" at bounding box center [40, 116] width 46 height 20
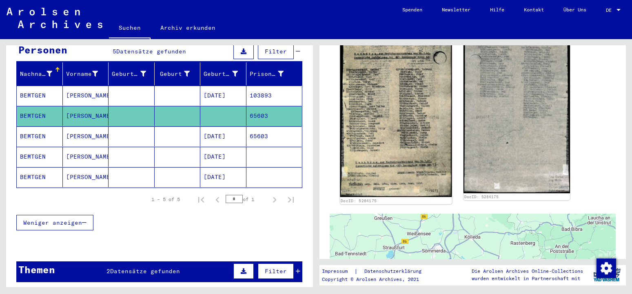
scroll to position [176, 0]
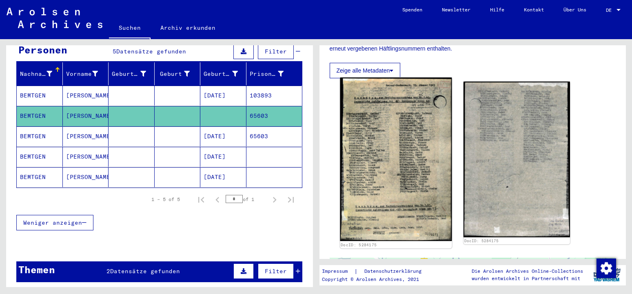
click at [410, 157] on img at bounding box center [396, 160] width 112 height 164
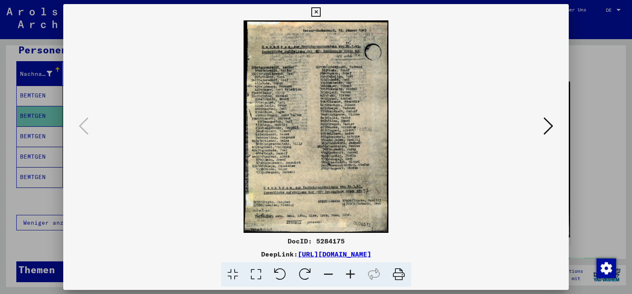
click at [347, 272] on icon at bounding box center [350, 274] width 22 height 25
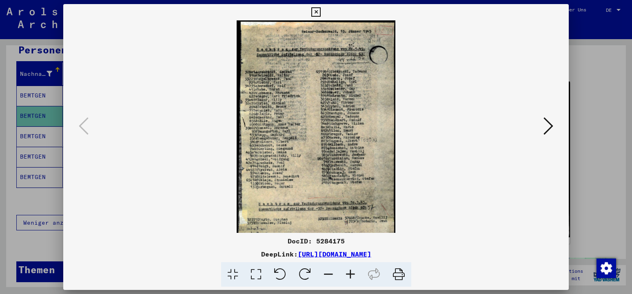
click at [347, 272] on icon at bounding box center [350, 274] width 22 height 25
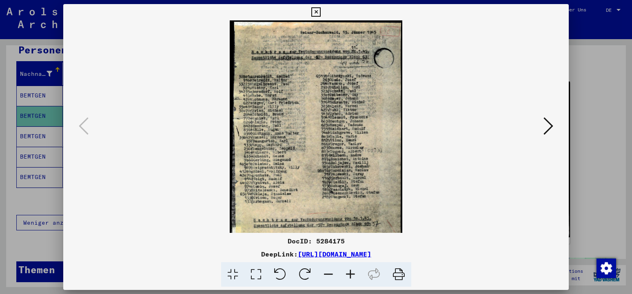
click at [347, 272] on icon at bounding box center [350, 274] width 22 height 25
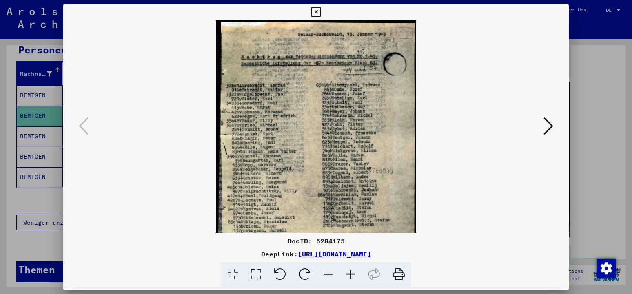
click at [347, 272] on icon at bounding box center [350, 274] width 22 height 25
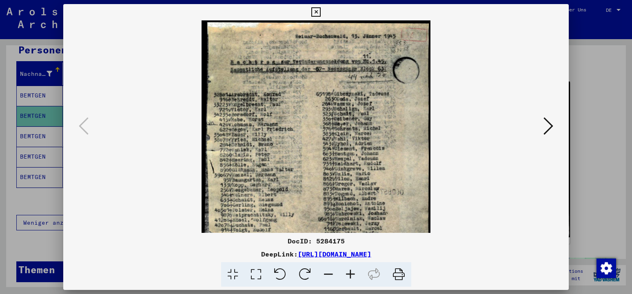
click at [347, 272] on icon at bounding box center [350, 274] width 22 height 25
click at [347, 271] on icon at bounding box center [350, 274] width 22 height 25
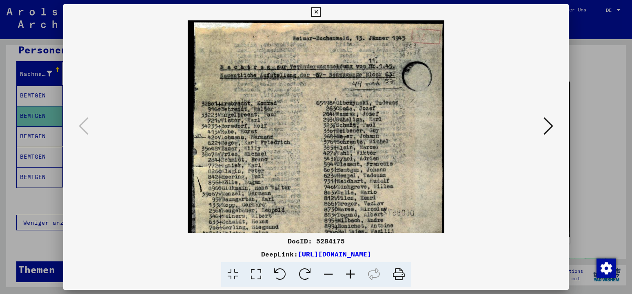
click at [347, 271] on icon at bounding box center [350, 274] width 22 height 25
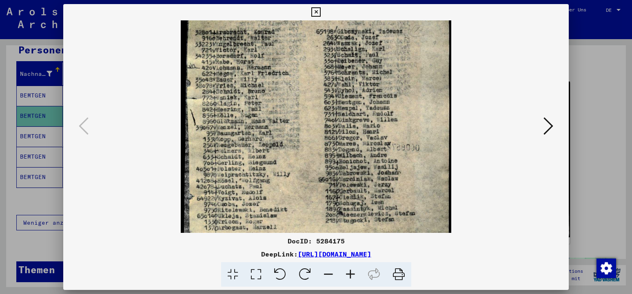
scroll to position [89, 0]
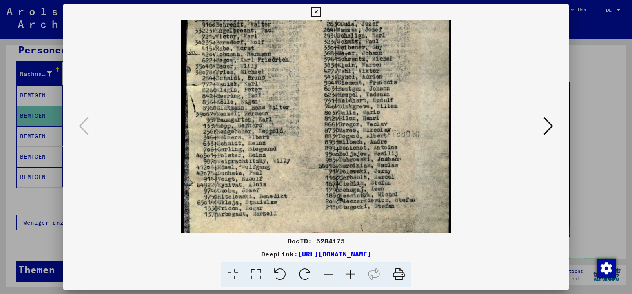
drag, startPoint x: 366, startPoint y: 143, endPoint x: 366, endPoint y: 56, distance: 86.9
click at [366, 53] on img at bounding box center [316, 129] width 270 height 396
click at [321, 12] on icon at bounding box center [315, 12] width 9 height 10
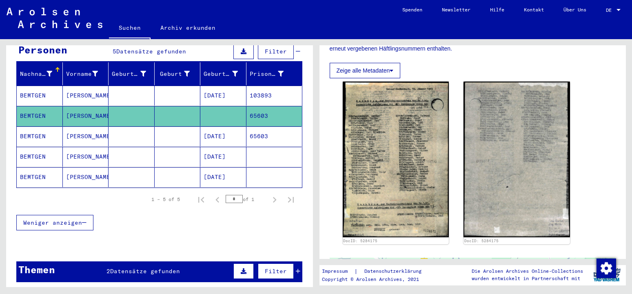
scroll to position [0, 0]
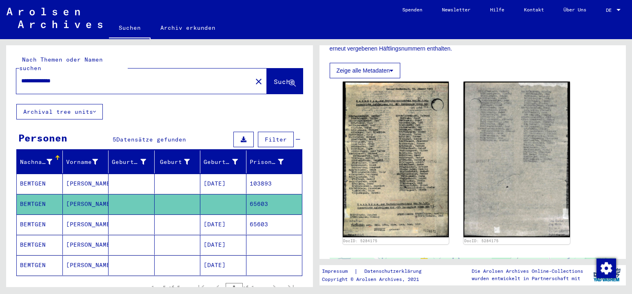
drag, startPoint x: 112, startPoint y: 64, endPoint x: 73, endPoint y: 72, distance: 39.5
click at [73, 72] on div "**********" at bounding box center [131, 81] width 231 height 18
drag, startPoint x: 84, startPoint y: 74, endPoint x: 6, endPoint y: 73, distance: 77.9
click at [21, 77] on input "**********" at bounding box center [134, 81] width 226 height 9
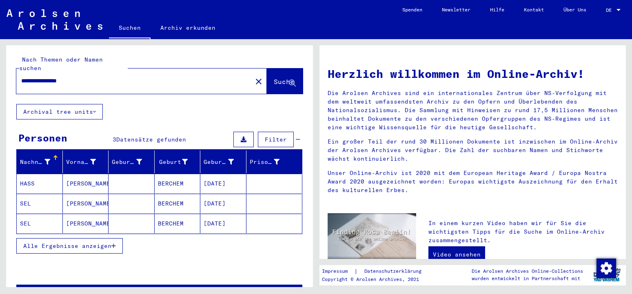
click at [100, 242] on span "Alle Ergebnisse anzeigen" at bounding box center [67, 245] width 88 height 7
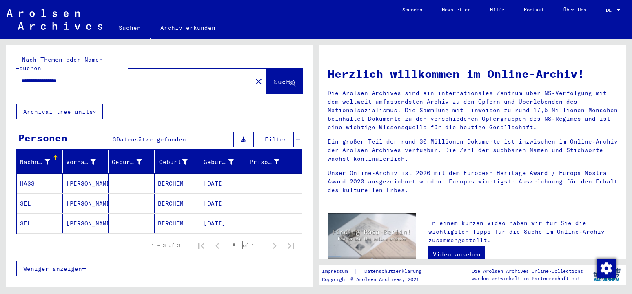
click at [60, 265] on span "Weniger anzeigen" at bounding box center [52, 268] width 59 height 7
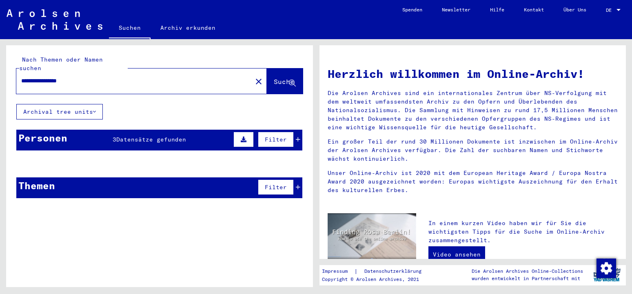
drag, startPoint x: 97, startPoint y: 76, endPoint x: 49, endPoint y: 71, distance: 47.9
click at [49, 77] on input "**********" at bounding box center [131, 81] width 221 height 9
click at [48, 77] on input "*******" at bounding box center [131, 81] width 221 height 9
click at [46, 77] on input "*******" at bounding box center [131, 81] width 221 height 9
click at [274, 78] on span "Suche" at bounding box center [284, 82] width 20 height 8
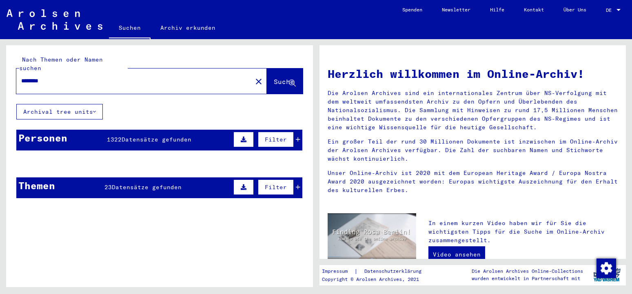
click at [85, 106] on button "Archival tree units" at bounding box center [59, 112] width 86 height 16
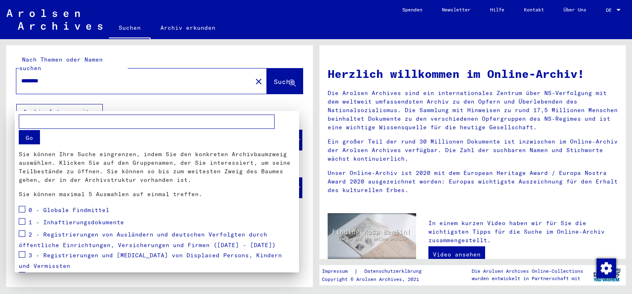
click at [86, 106] on div at bounding box center [316, 147] width 632 height 294
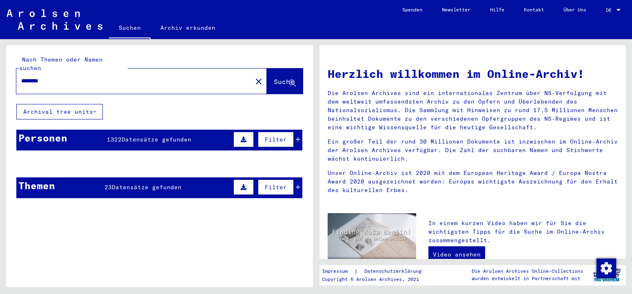
click at [279, 136] on span "Filter" at bounding box center [276, 139] width 22 height 7
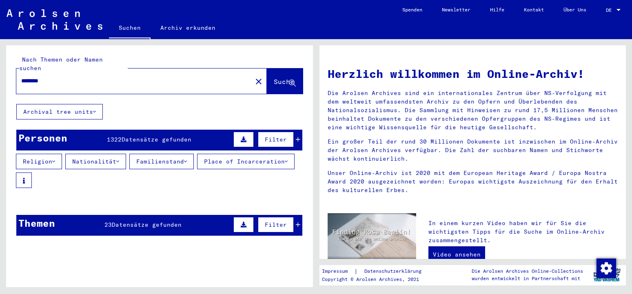
click at [279, 136] on span "Filter" at bounding box center [276, 139] width 22 height 7
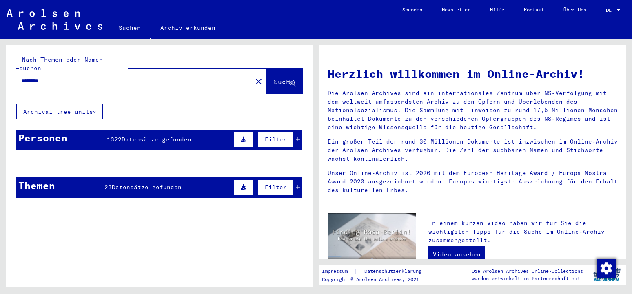
click at [279, 136] on span "Filter" at bounding box center [276, 139] width 22 height 7
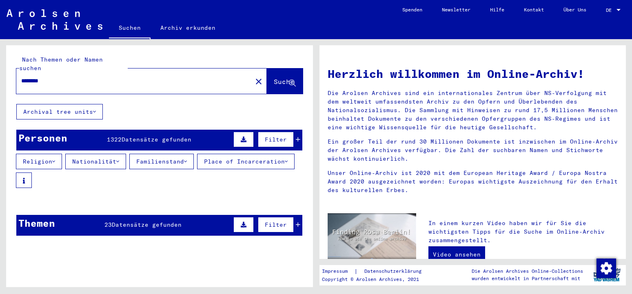
click at [98, 155] on button "Nationalität" at bounding box center [95, 162] width 61 height 16
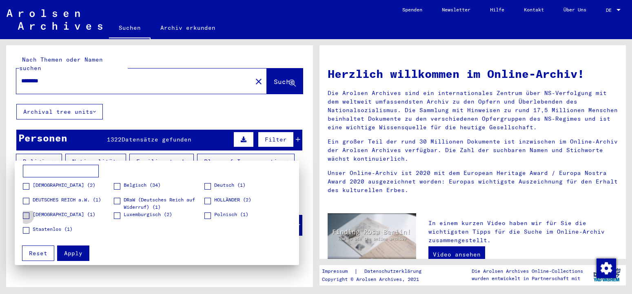
click at [64, 215] on span "[DEMOGRAPHIC_DATA] (1)" at bounding box center [64, 214] width 63 height 7
click at [68, 254] on span "Apply" at bounding box center [73, 253] width 18 height 7
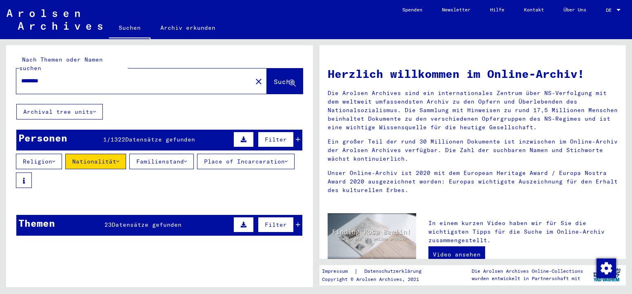
click at [158, 77] on input "*******" at bounding box center [131, 81] width 221 height 9
click at [151, 136] on span "Datensätze gefunden" at bounding box center [160, 139] width 70 height 7
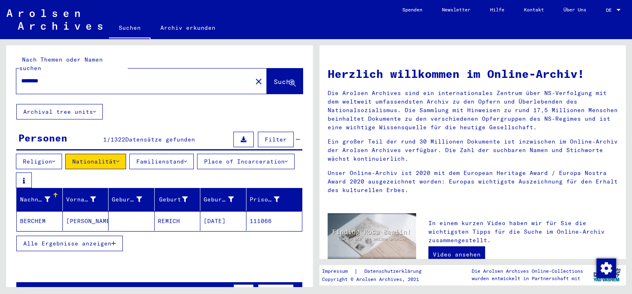
click at [43, 216] on mat-cell "BERCHEM" at bounding box center [40, 221] width 46 height 20
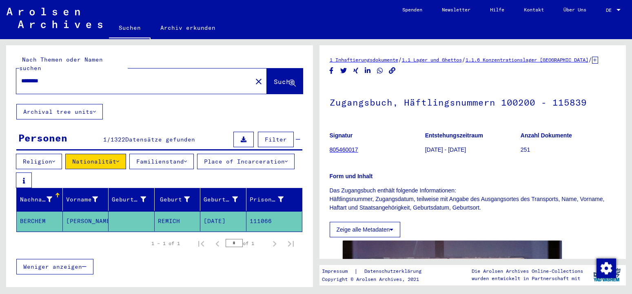
click at [103, 77] on input "*******" at bounding box center [134, 81] width 226 height 9
type input "**********"
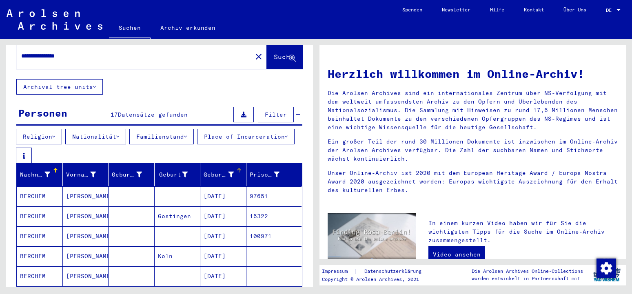
scroll to position [44, 0]
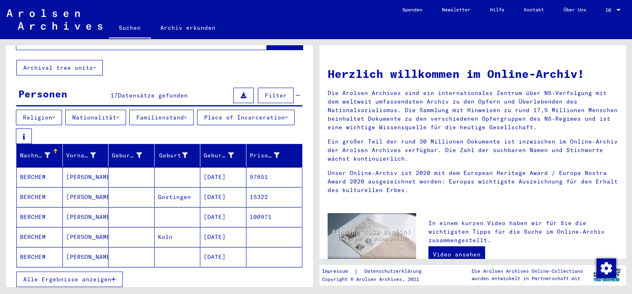
click at [104, 112] on button "Nationalität" at bounding box center [95, 118] width 61 height 16
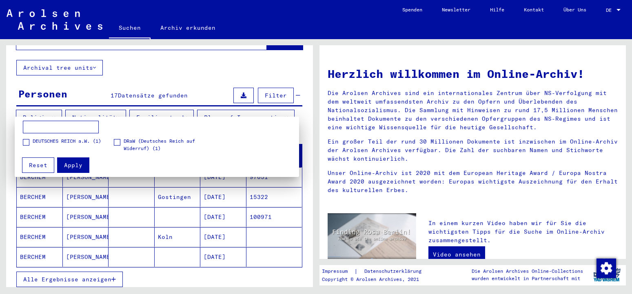
click at [104, 111] on div at bounding box center [316, 147] width 632 height 294
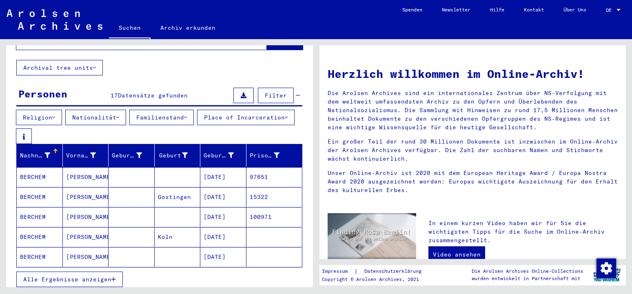
scroll to position [0, 0]
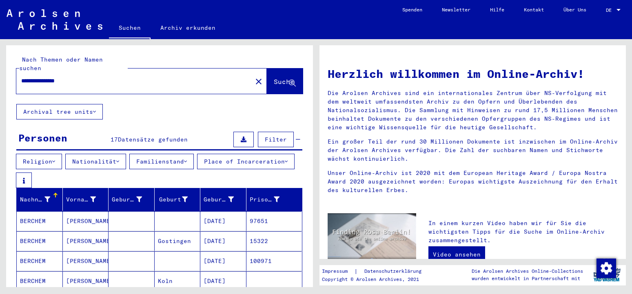
drag, startPoint x: 85, startPoint y: 66, endPoint x: 69, endPoint y: 75, distance: 18.6
click at [37, 72] on div "**********" at bounding box center [129, 81] width 226 height 18
click at [87, 77] on input "**********" at bounding box center [131, 81] width 221 height 9
click at [254, 77] on mat-icon "close" at bounding box center [259, 82] width 10 height 10
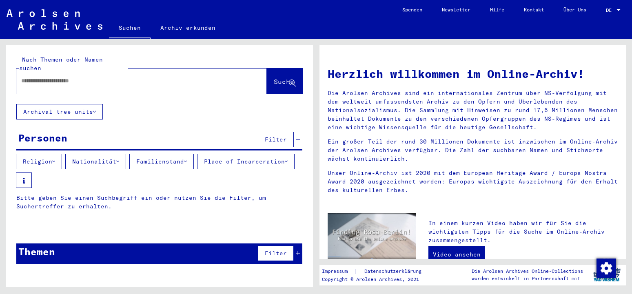
click at [216, 77] on input "text" at bounding box center [131, 81] width 221 height 9
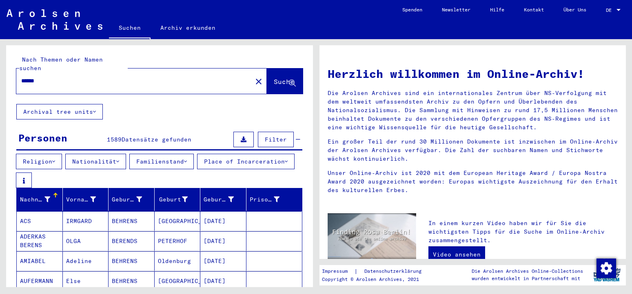
scroll to position [44, 0]
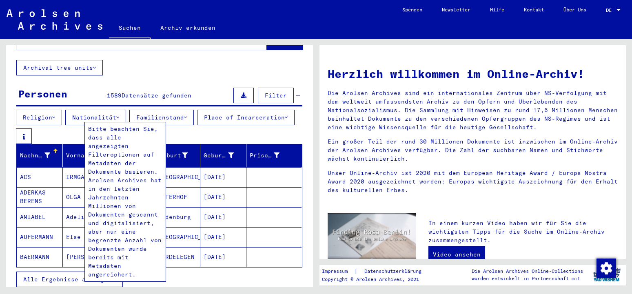
click at [109, 110] on button "Nationalität" at bounding box center [95, 118] width 61 height 16
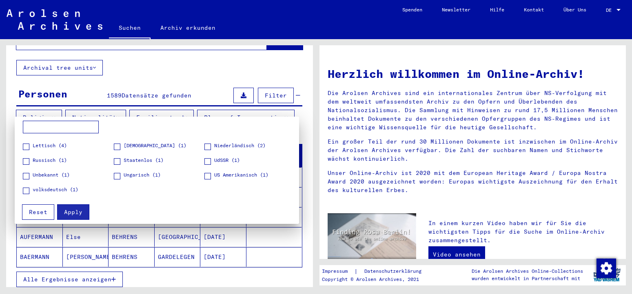
scroll to position [41, 0]
click at [154, 143] on span "[DEMOGRAPHIC_DATA] (1)" at bounding box center [155, 143] width 63 height 7
click at [78, 216] on button "Apply" at bounding box center [73, 212] width 32 height 16
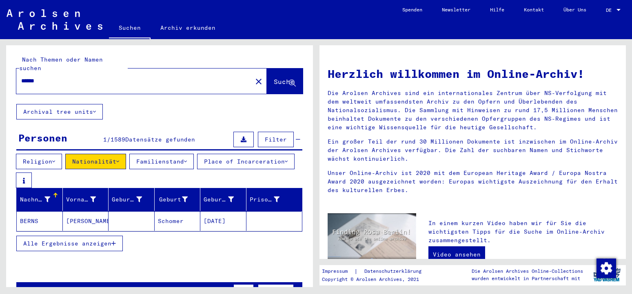
drag, startPoint x: 118, startPoint y: 78, endPoint x: 35, endPoint y: 69, distance: 83.7
click at [35, 72] on div "******" at bounding box center [129, 81] width 226 height 18
click at [48, 77] on input "******" at bounding box center [131, 81] width 221 height 9
type input "*****"
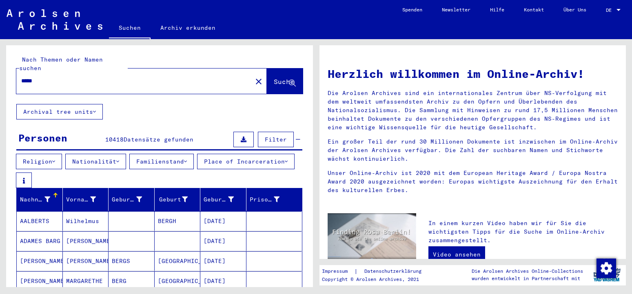
click at [112, 154] on button "Nationalität" at bounding box center [95, 162] width 61 height 16
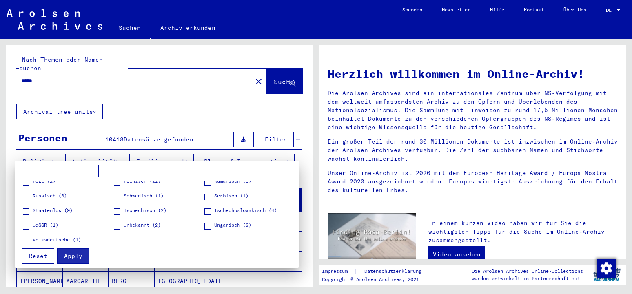
scroll to position [129, 0]
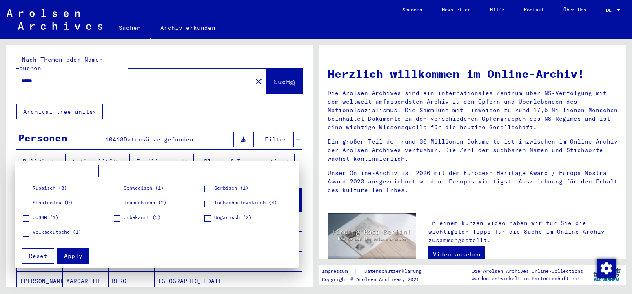
click at [240, 72] on div at bounding box center [316, 147] width 632 height 294
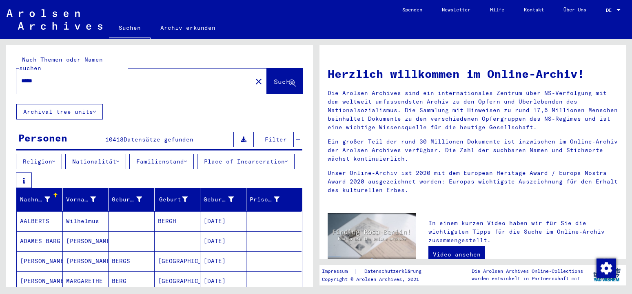
click at [254, 77] on mat-icon "close" at bounding box center [259, 82] width 10 height 10
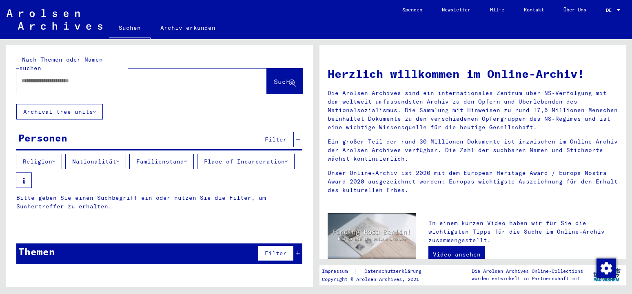
click at [100, 77] on input "text" at bounding box center [131, 81] width 221 height 9
type input "*******"
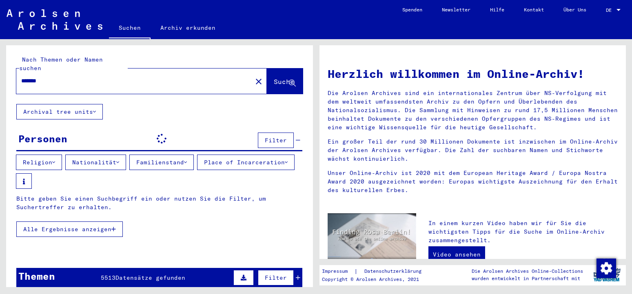
click at [108, 155] on button "Nationalität" at bounding box center [95, 163] width 61 height 16
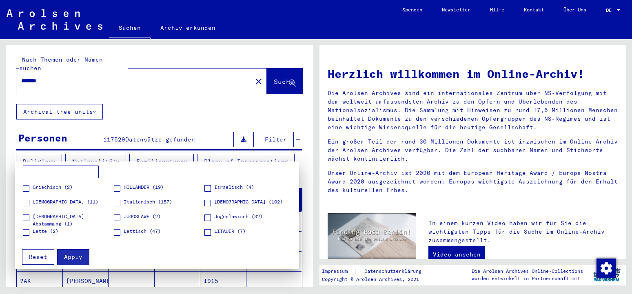
scroll to position [147, 0]
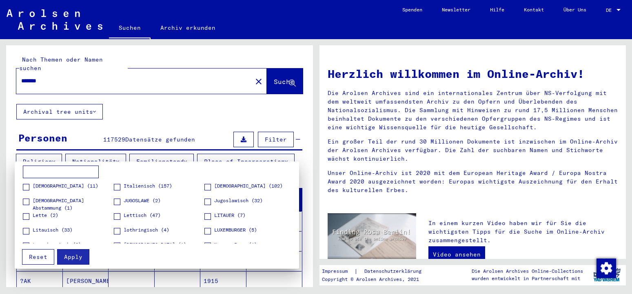
click at [207, 233] on label "LUXEMBURGER (5)" at bounding box center [230, 230] width 53 height 8
click at [71, 255] on span "Apply" at bounding box center [73, 256] width 18 height 7
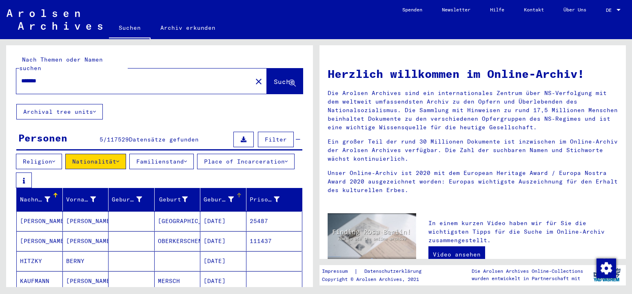
scroll to position [44, 0]
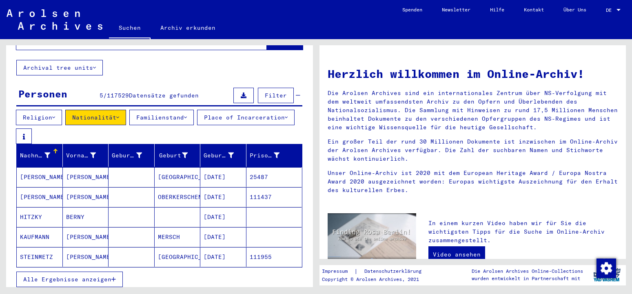
click at [41, 193] on mat-cell "[PERSON_NAME]" at bounding box center [40, 197] width 46 height 20
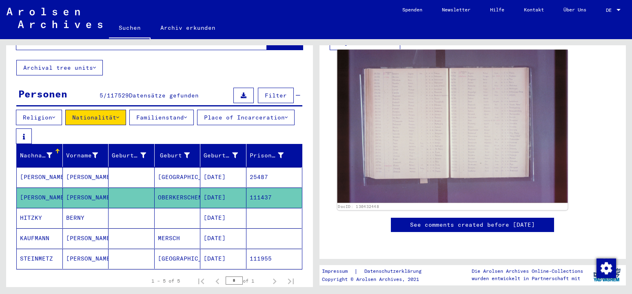
scroll to position [88, 0]
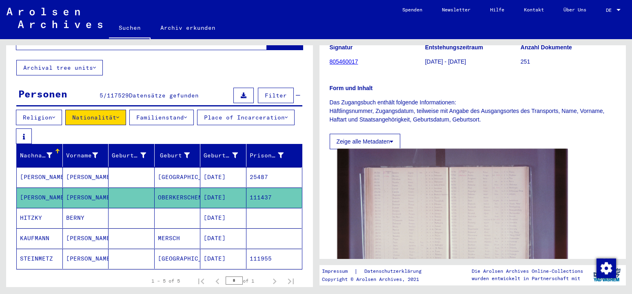
click at [443, 188] on img at bounding box center [452, 225] width 230 height 153
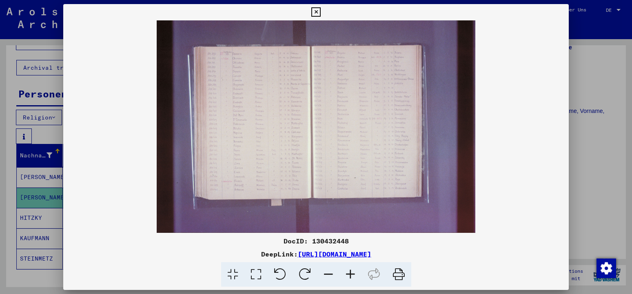
click at [349, 270] on icon at bounding box center [350, 274] width 22 height 25
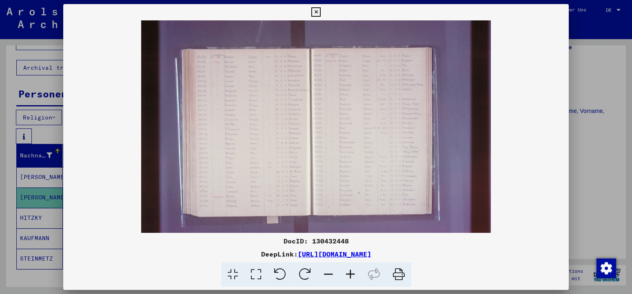
click at [349, 270] on icon at bounding box center [350, 274] width 22 height 25
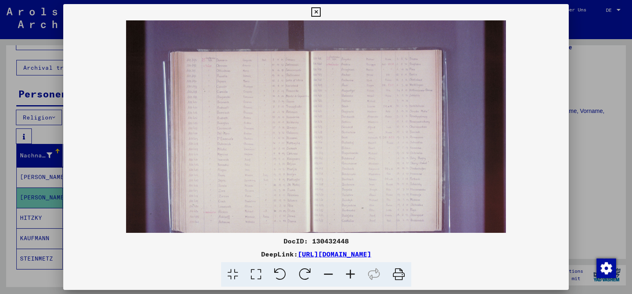
click at [349, 270] on icon at bounding box center [350, 274] width 22 height 25
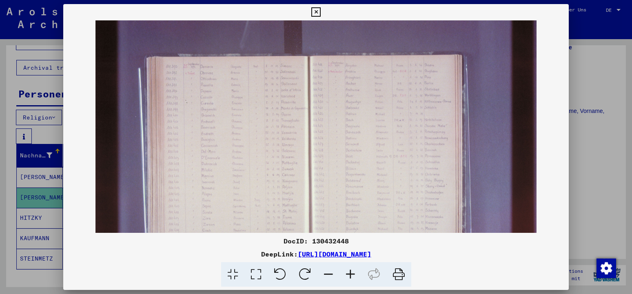
click at [349, 270] on icon at bounding box center [350, 274] width 22 height 25
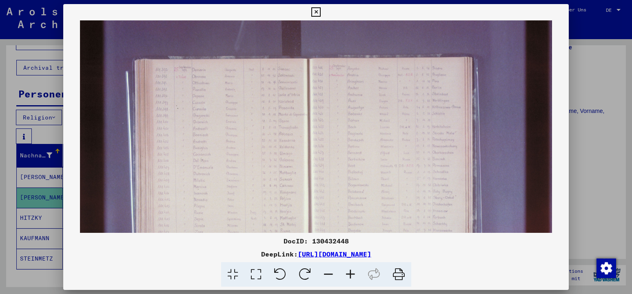
click at [349, 270] on icon at bounding box center [350, 274] width 22 height 25
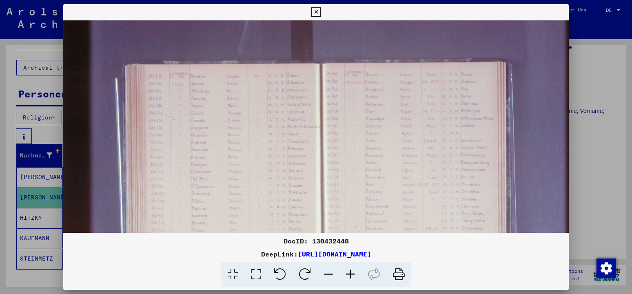
click at [349, 270] on icon at bounding box center [350, 274] width 22 height 25
click at [348, 270] on icon at bounding box center [350, 274] width 22 height 25
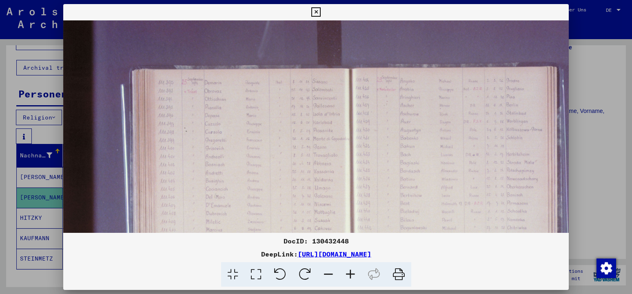
click at [348, 270] on icon at bounding box center [350, 274] width 22 height 25
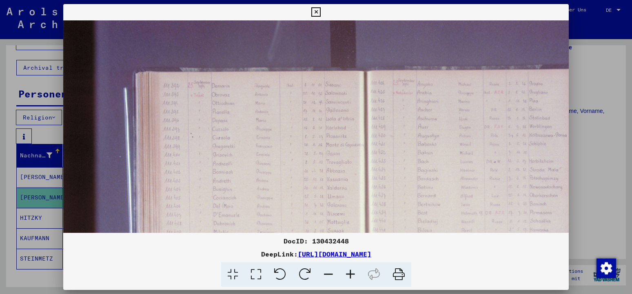
click at [348, 270] on icon at bounding box center [350, 274] width 22 height 25
click at [348, 269] on icon at bounding box center [350, 274] width 22 height 25
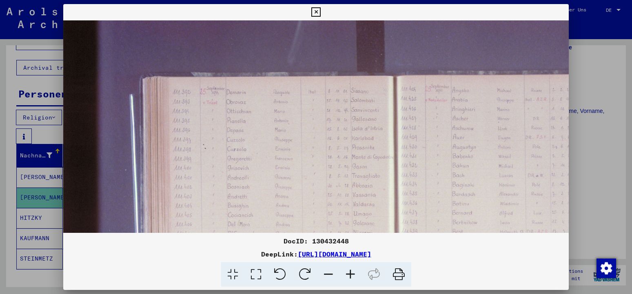
click at [348, 269] on icon at bounding box center [350, 274] width 22 height 25
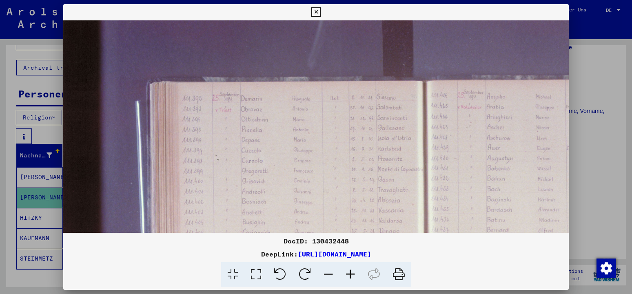
click at [347, 268] on icon at bounding box center [350, 274] width 22 height 25
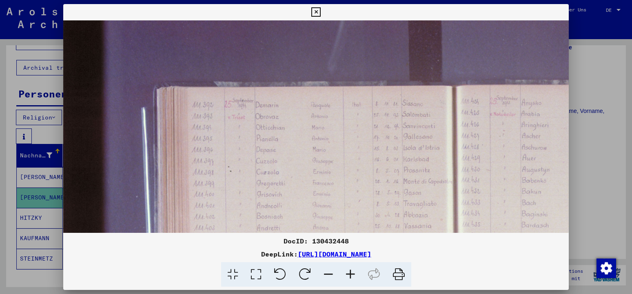
click at [347, 268] on icon at bounding box center [350, 274] width 22 height 25
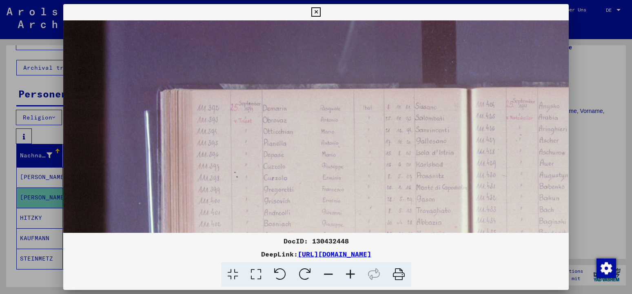
click at [347, 268] on icon at bounding box center [350, 274] width 22 height 25
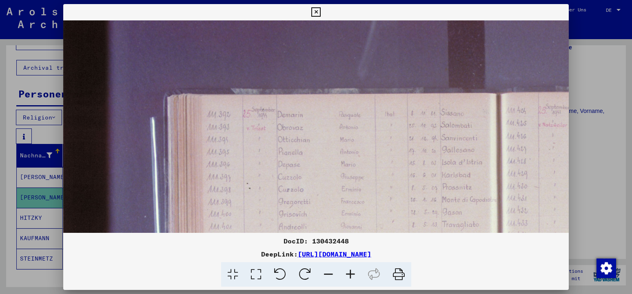
click at [347, 267] on icon at bounding box center [350, 274] width 22 height 25
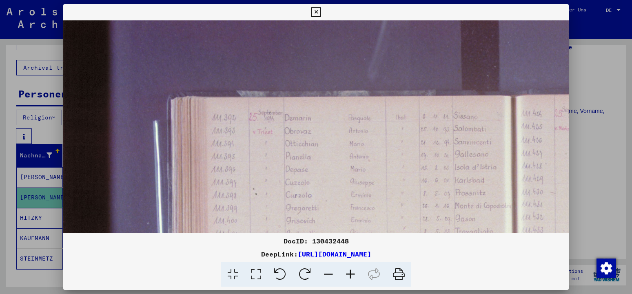
click at [346, 267] on icon at bounding box center [350, 274] width 22 height 25
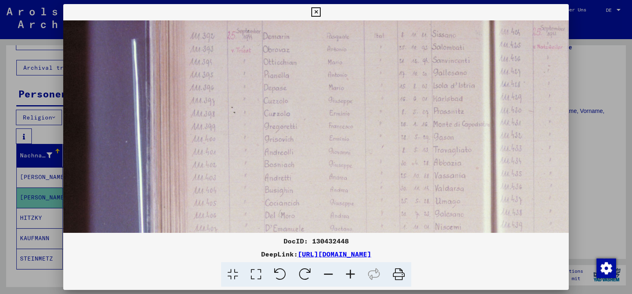
drag, startPoint x: 344, startPoint y: 155, endPoint x: 319, endPoint y: 66, distance: 92.4
click at [319, 66] on img at bounding box center [507, 249] width 931 height 621
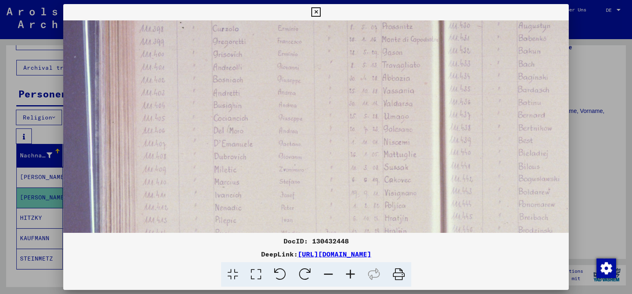
drag, startPoint x: 388, startPoint y: 153, endPoint x: 344, endPoint y: 81, distance: 84.6
click at [344, 81] on img at bounding box center [455, 164] width 931 height 621
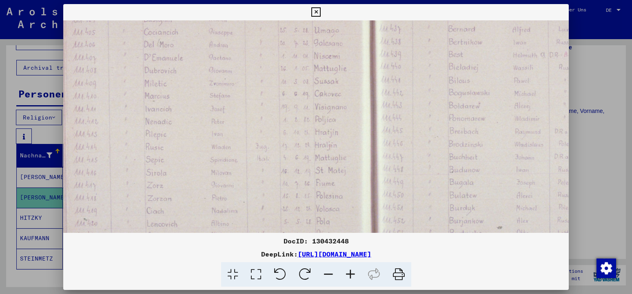
drag, startPoint x: 392, startPoint y: 147, endPoint x: 325, endPoint y: 65, distance: 105.6
click at [323, 62] on img at bounding box center [385, 78] width 931 height 621
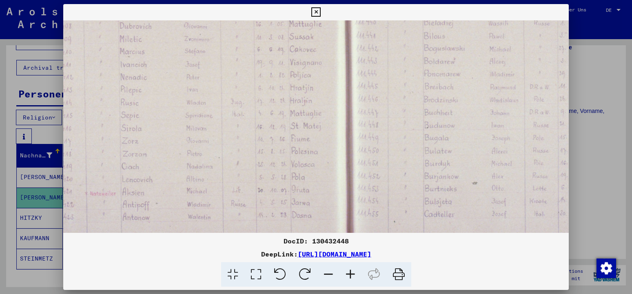
drag, startPoint x: 330, startPoint y: 119, endPoint x: 304, endPoint y: 61, distance: 63.6
click at [304, 61] on img at bounding box center [361, 33] width 931 height 621
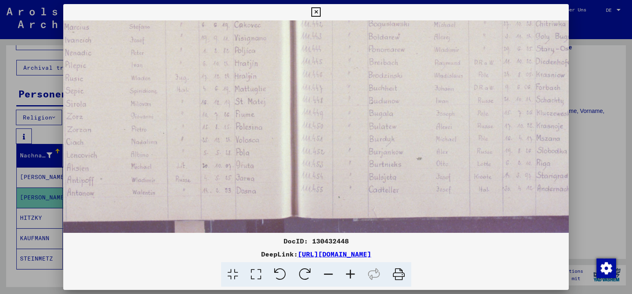
scroll to position [317, 228]
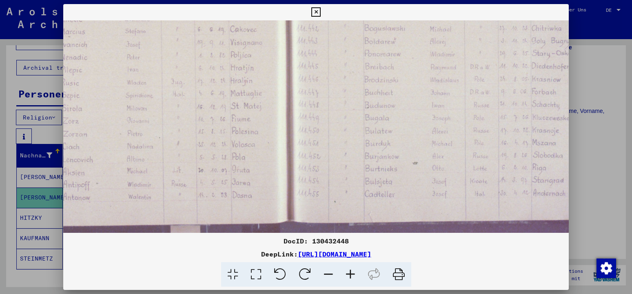
drag, startPoint x: 297, startPoint y: 122, endPoint x: 239, endPoint y: 115, distance: 58.4
click at [238, 115] on img at bounding box center [301, 13] width 931 height 621
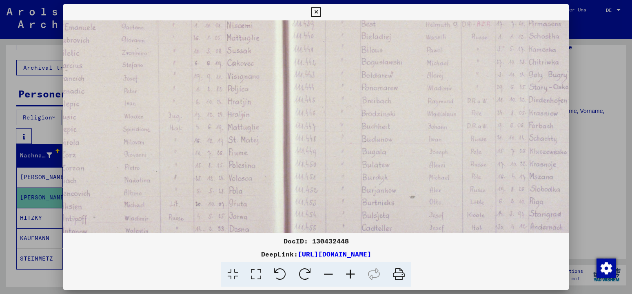
drag, startPoint x: 392, startPoint y: 135, endPoint x: 388, endPoint y: 173, distance: 38.1
click at [388, 173] on img at bounding box center [298, 47] width 931 height 621
drag, startPoint x: 386, startPoint y: 104, endPoint x: 387, endPoint y: 145, distance: 40.8
click at [387, 145] on img at bounding box center [299, 92] width 931 height 621
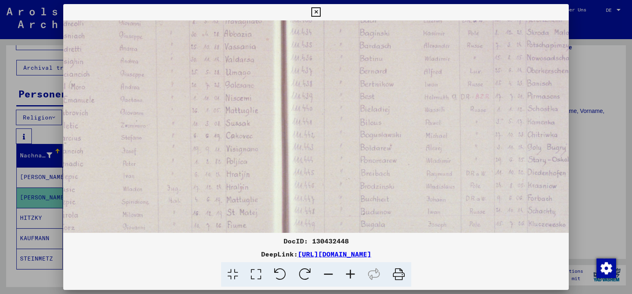
drag, startPoint x: 398, startPoint y: 115, endPoint x: 396, endPoint y: 143, distance: 28.6
click at [396, 143] on img at bounding box center [297, 120] width 931 height 621
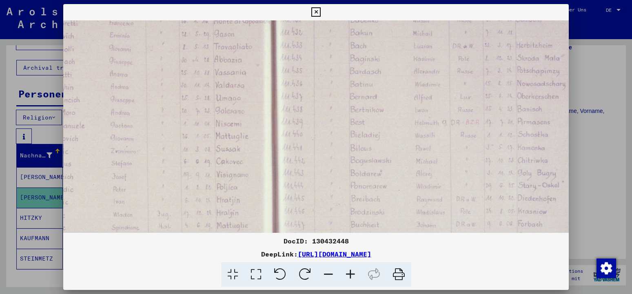
drag, startPoint x: 392, startPoint y: 99, endPoint x: 381, endPoint y: 126, distance: 28.9
click at [381, 126] on img at bounding box center [287, 146] width 931 height 621
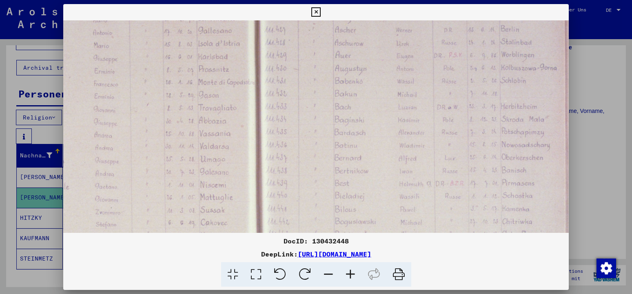
drag, startPoint x: 396, startPoint y: 56, endPoint x: 382, endPoint y: 108, distance: 53.4
click at [382, 108] on img at bounding box center [272, 207] width 931 height 621
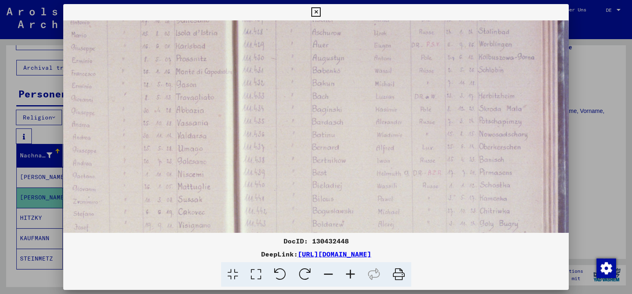
drag, startPoint x: 384, startPoint y: 49, endPoint x: 361, endPoint y: 38, distance: 25.0
click at [361, 38] on img at bounding box center [249, 196] width 931 height 621
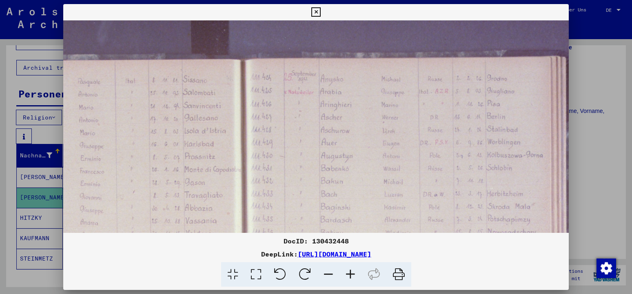
scroll to position [24, 271]
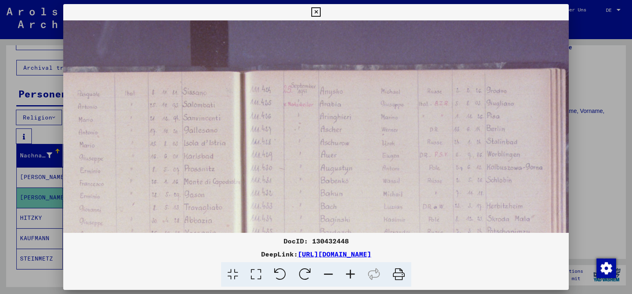
drag, startPoint x: 342, startPoint y: 90, endPoint x: 350, endPoint y: 200, distance: 110.9
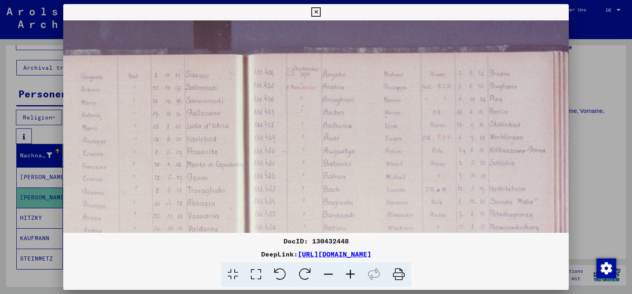
drag, startPoint x: 344, startPoint y: 181, endPoint x: 349, endPoint y: 166, distance: 15.9
click at [347, 164] on img at bounding box center [260, 289] width 931 height 621
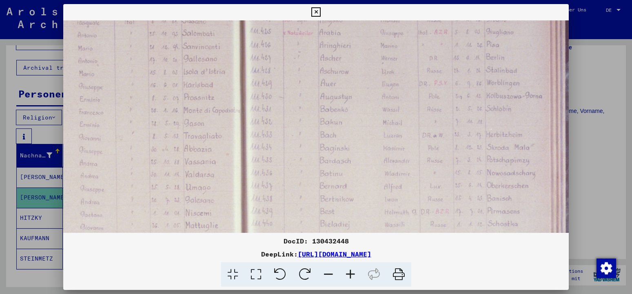
scroll to position [96, 272]
drag, startPoint x: 453, startPoint y: 177, endPoint x: 449, endPoint y: 122, distance: 54.8
click at [449, 122] on img at bounding box center [257, 234] width 931 height 621
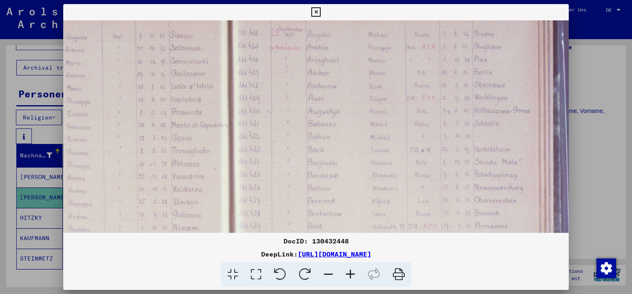
scroll to position [80, 284]
drag, startPoint x: 446, startPoint y: 120, endPoint x: 435, endPoint y: 137, distance: 20.5
click at [435, 137] on img at bounding box center [245, 251] width 931 height 621
click at [321, 12] on icon at bounding box center [315, 12] width 9 height 10
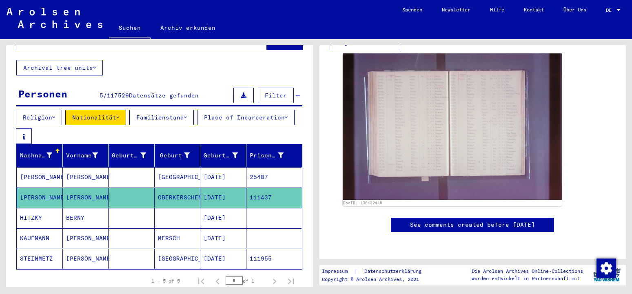
scroll to position [45, 0]
